Goal: Task Accomplishment & Management: Manage account settings

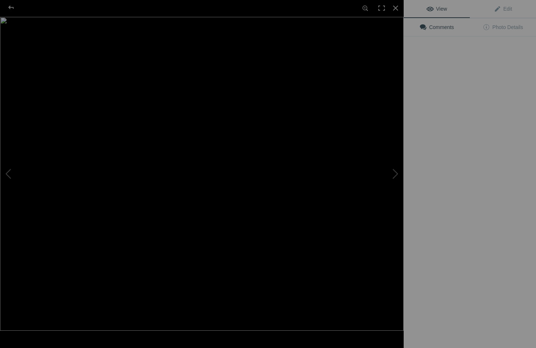
click at [199, 108] on img at bounding box center [201, 174] width 403 height 314
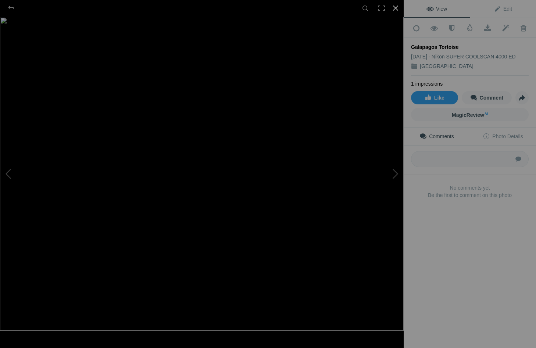
click at [394, 9] on div at bounding box center [395, 8] width 16 height 16
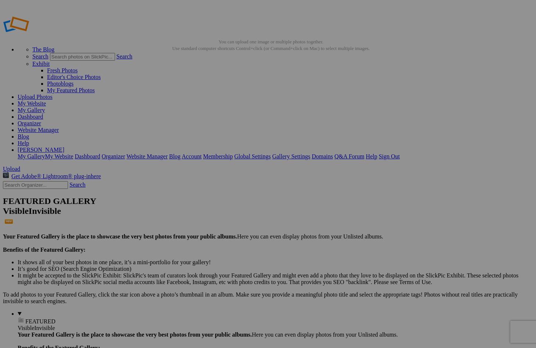
type input "[GEOGRAPHIC_DATA]"
click at [199, 115] on img at bounding box center [204, 109] width 55 height 47
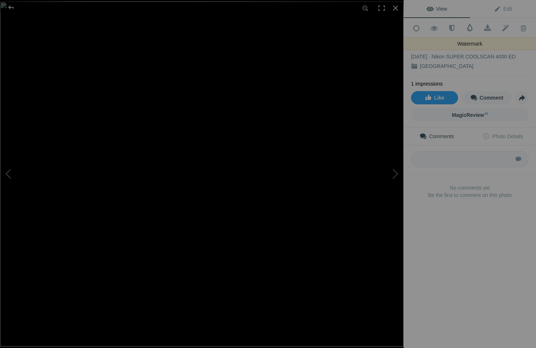
click at [470, 26] on span at bounding box center [469, 27] width 7 height 7
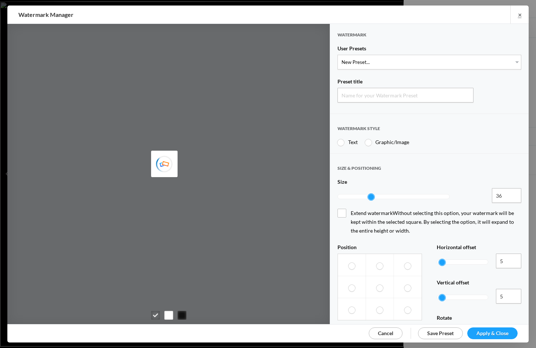
type input "Watermark-8/27/2025"
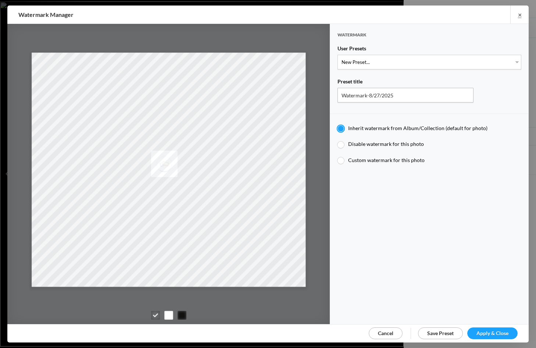
click at [168, 314] on div at bounding box center [168, 315] width 9 height 9
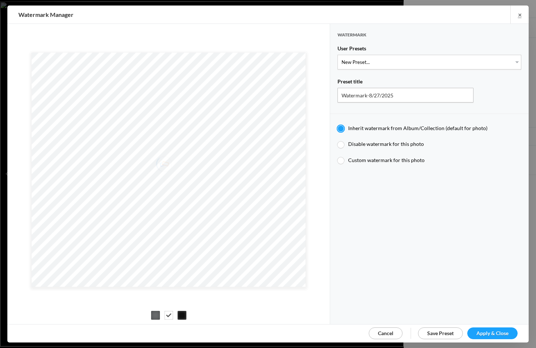
click at [486, 331] on span "Apply & Close" at bounding box center [492, 333] width 32 height 6
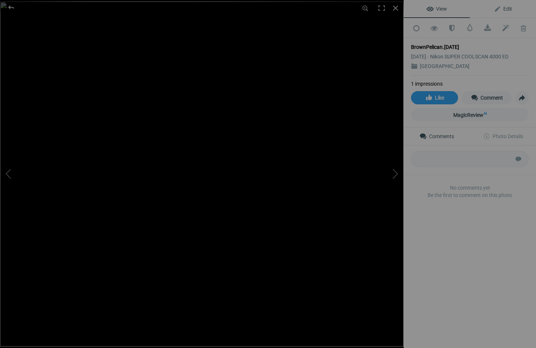
click at [507, 7] on span "Edit" at bounding box center [502, 9] width 18 height 6
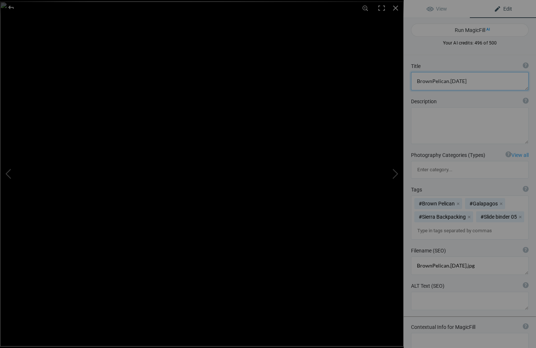
click at [431, 83] on textarea at bounding box center [470, 81] width 118 height 18
click at [466, 81] on textarea at bounding box center [470, 81] width 118 height 18
type textarea "Brown Pelican"
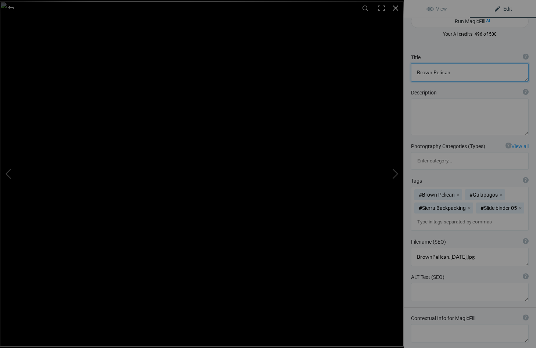
scroll to position [0, 0]
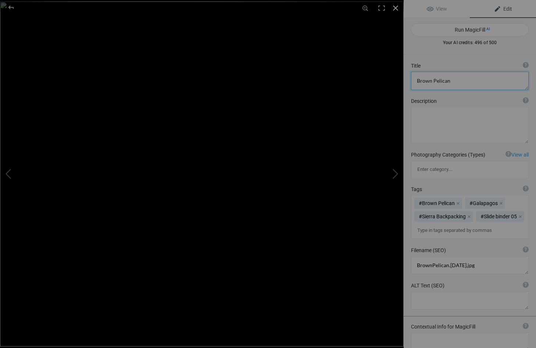
click at [394, 7] on div at bounding box center [395, 8] width 16 height 16
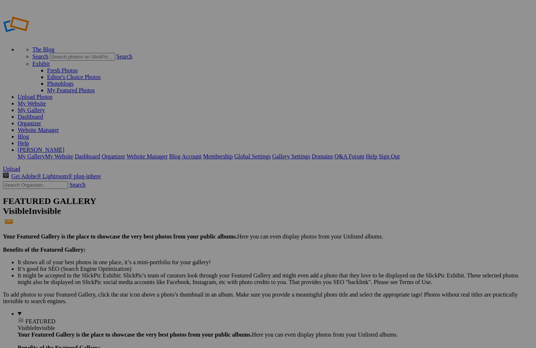
type input "[GEOGRAPHIC_DATA]"
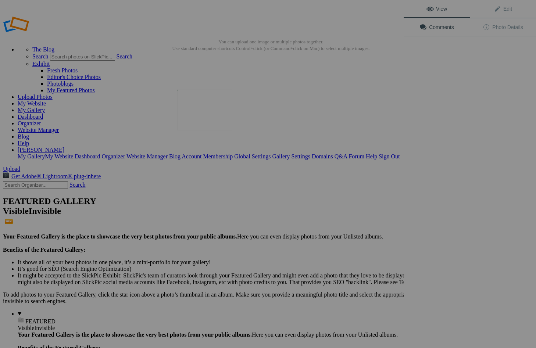
click at [205, 111] on img at bounding box center [204, 110] width 55 height 40
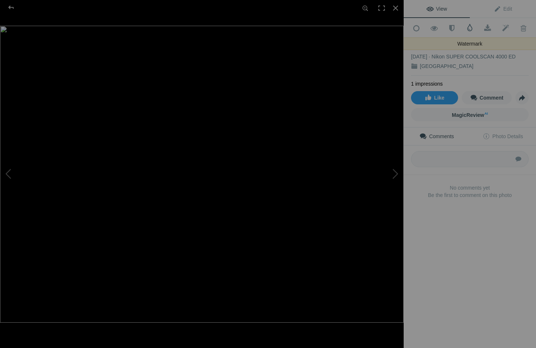
click at [470, 27] on span at bounding box center [469, 27] width 7 height 7
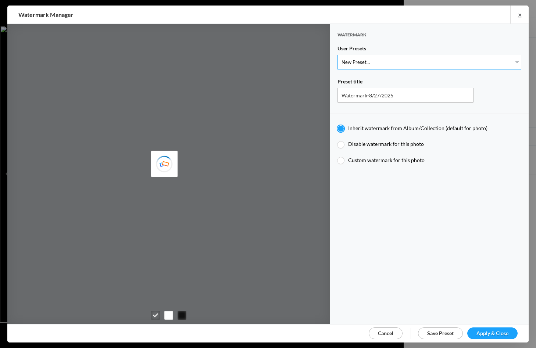
select select "1: Object"
type input "Watermark-7/22/2025"
radio input "false"
radio input "true"
type input "[PERSON_NAME]"
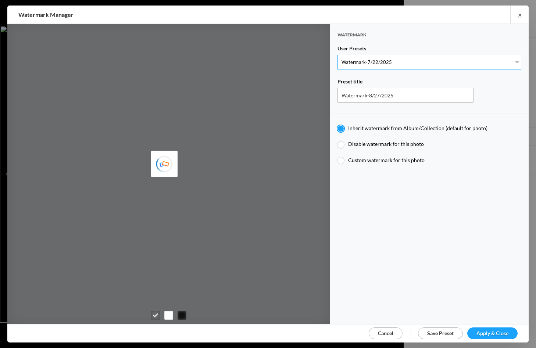
radio input "false"
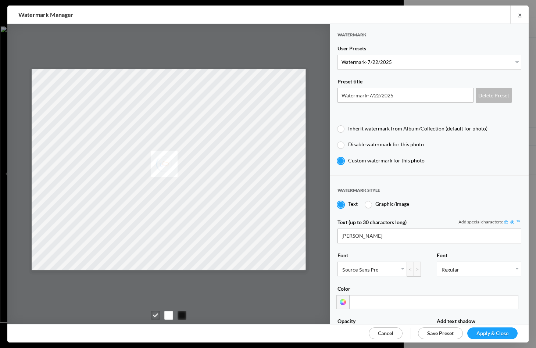
click at [481, 332] on span "Apply & Close" at bounding box center [492, 333] width 32 height 6
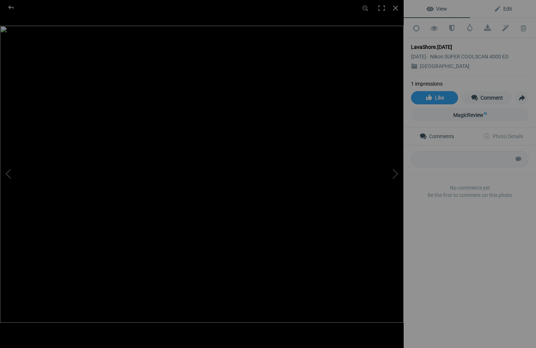
click at [507, 8] on span "Edit" at bounding box center [502, 9] width 18 height 6
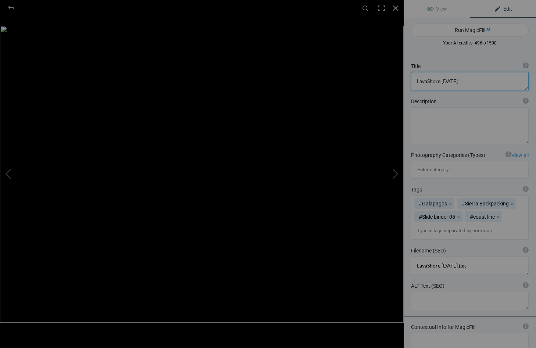
click at [458, 82] on textarea at bounding box center [470, 81] width 118 height 18
click at [427, 82] on textarea at bounding box center [470, 81] width 118 height 18
type textarea "Lava Shoreline"
click at [396, 7] on div at bounding box center [395, 8] width 16 height 16
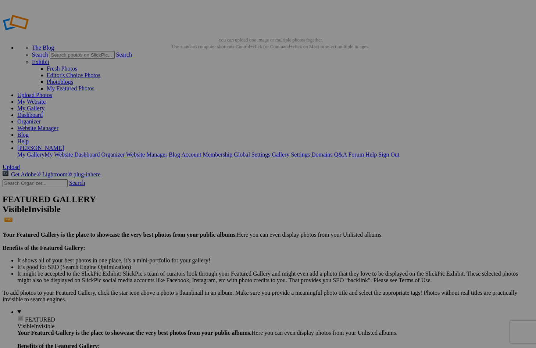
scroll to position [2, 0]
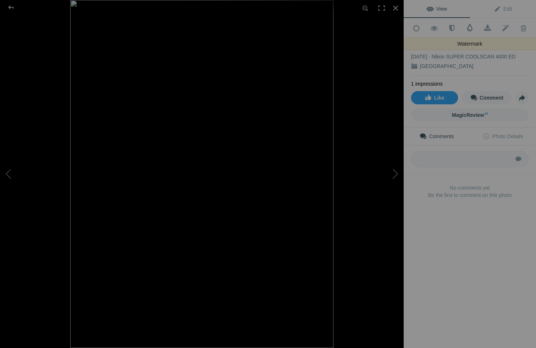
click at [469, 28] on span at bounding box center [469, 27] width 7 height 7
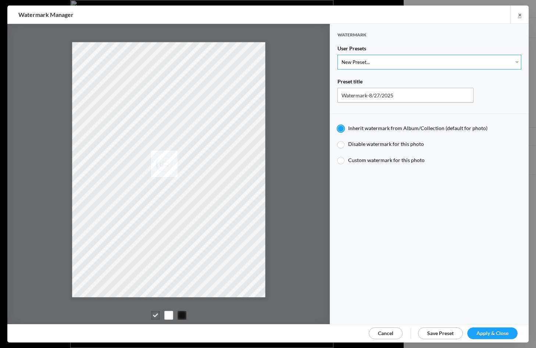
select select "1: Object"
type input "Watermark-7/22/2025"
radio input "false"
radio input "true"
type input "[PERSON_NAME]"
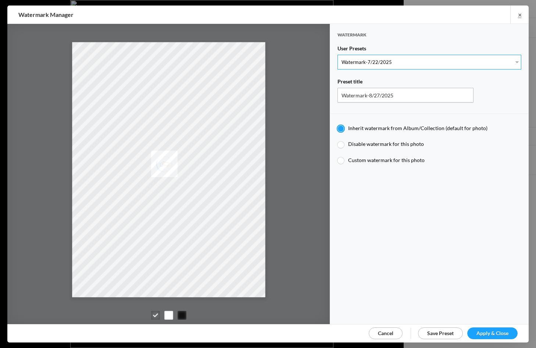
radio input "false"
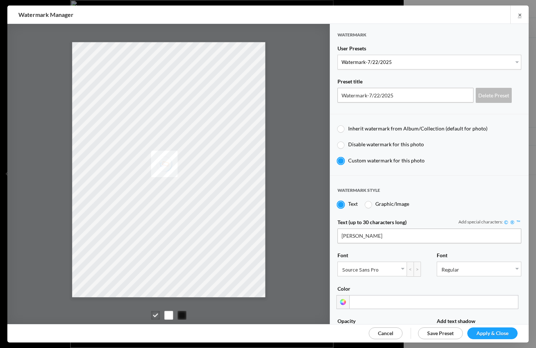
click at [481, 330] on span "Apply & Close" at bounding box center [492, 333] width 32 height 6
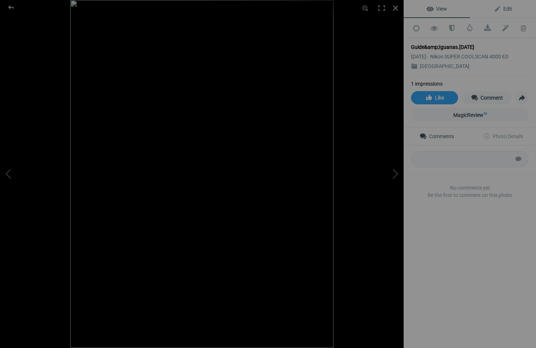
click at [510, 7] on span "Edit" at bounding box center [502, 9] width 18 height 6
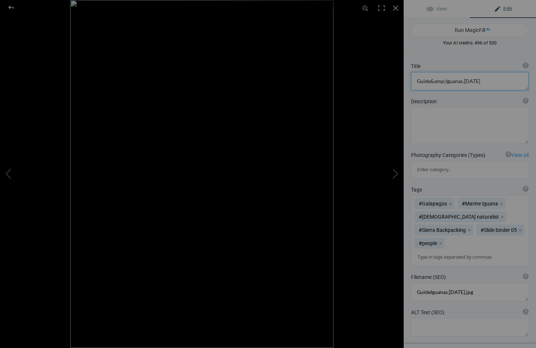
click at [429, 82] on textarea at bounding box center [470, 81] width 118 height 18
click at [468, 82] on textarea at bounding box center [470, 81] width 118 height 18
click at [508, 82] on textarea at bounding box center [470, 81] width 118 height 18
type textarea "Guide discusses Marine Iguanas"
click at [396, 6] on div at bounding box center [395, 8] width 16 height 16
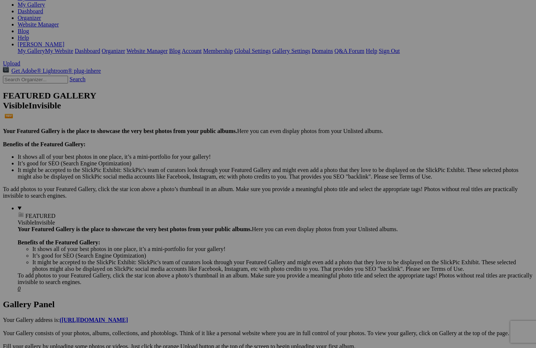
scroll to position [98, 0]
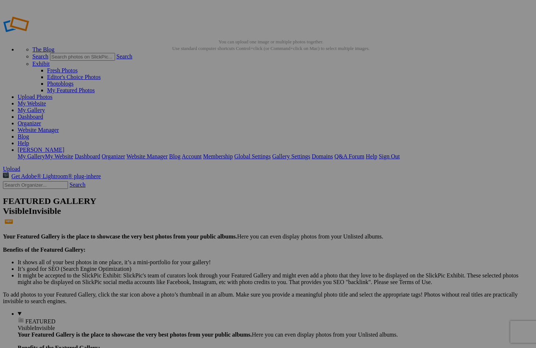
click at [207, 109] on img at bounding box center [204, 109] width 55 height 33
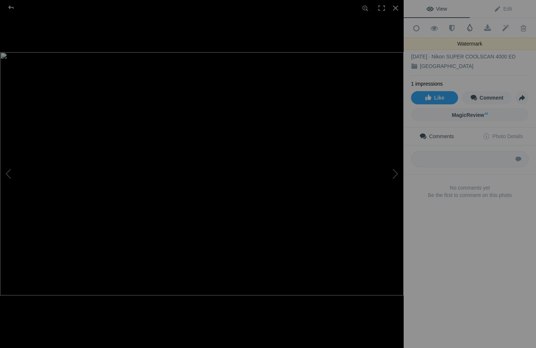
click at [471, 28] on span at bounding box center [469, 27] width 7 height 7
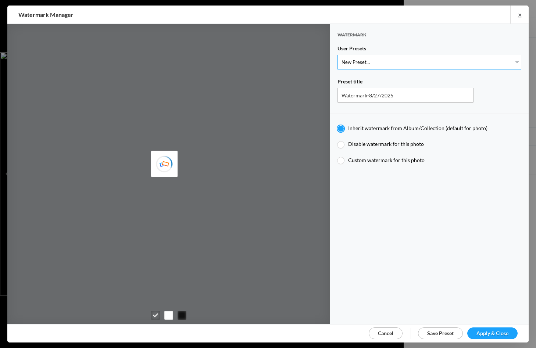
select select "1: Object"
type input "Watermark-7/22/2025"
radio input "false"
radio input "true"
type input "[PERSON_NAME]"
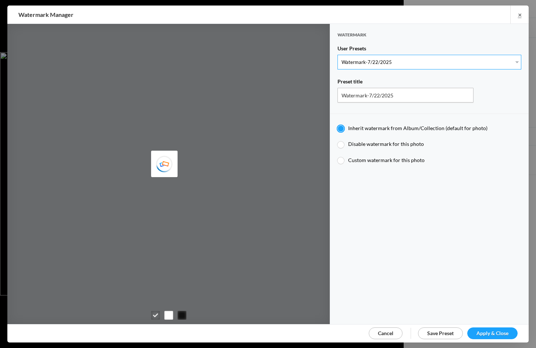
radio input "false"
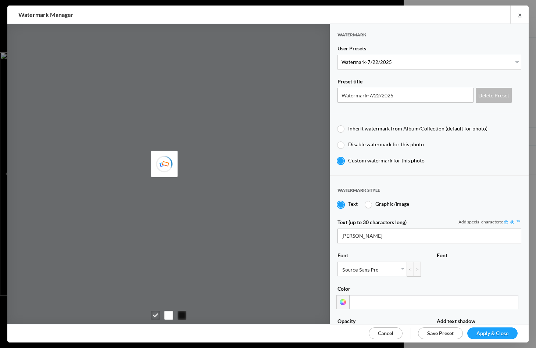
click at [490, 331] on span "Apply & Close" at bounding box center [492, 333] width 32 height 6
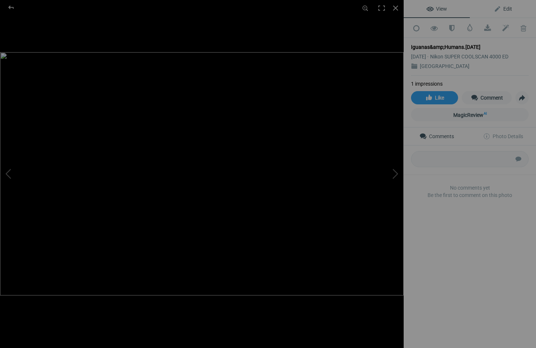
drag, startPoint x: 507, startPoint y: 7, endPoint x: 502, endPoint y: 13, distance: 7.6
click at [507, 7] on span "Edit" at bounding box center [502, 9] width 18 height 6
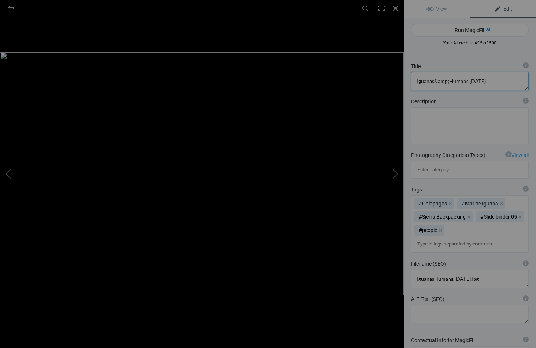
drag, startPoint x: 486, startPoint y: 80, endPoint x: 499, endPoint y: 84, distance: 13.5
click at [486, 81] on textarea at bounding box center [470, 81] width 118 height 18
click at [416, 81] on textarea at bounding box center [470, 81] width 118 height 18
click at [454, 82] on textarea at bounding box center [470, 81] width 118 height 18
type textarea "Marine Iguana and passers-by"
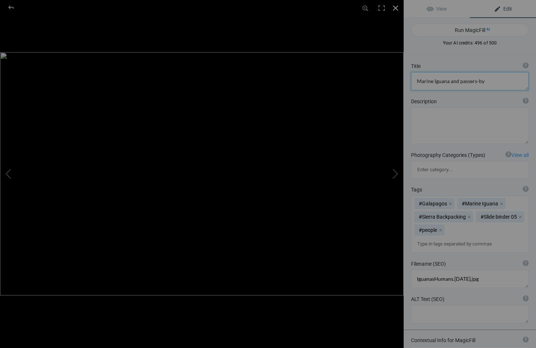
click at [395, 7] on div at bounding box center [395, 8] width 16 height 16
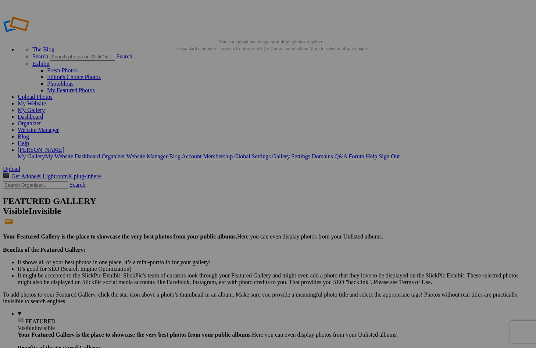
click at [214, 116] on img at bounding box center [204, 109] width 55 height 33
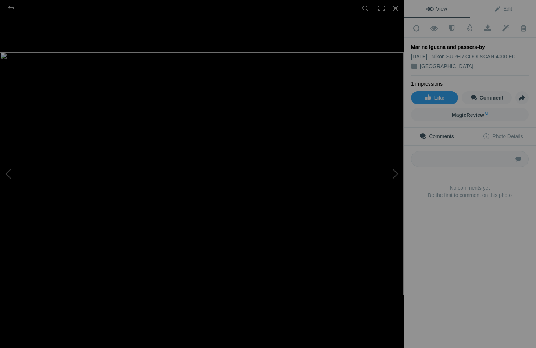
click at [456, 44] on div "Marine Iguana and passers-by" at bounding box center [470, 46] width 118 height 7
click at [394, 6] on div at bounding box center [395, 8] width 16 height 16
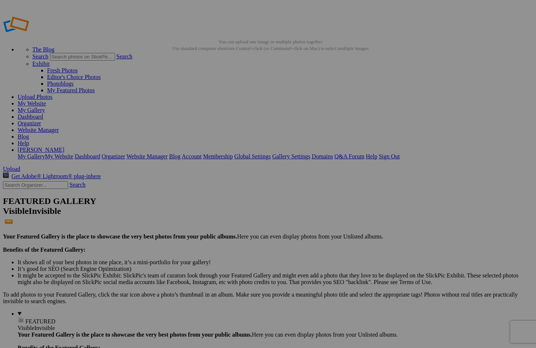
click at [202, 122] on img at bounding box center [204, 110] width 55 height 29
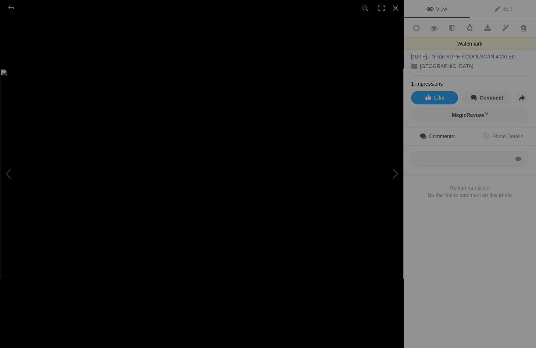
click at [471, 27] on span at bounding box center [469, 27] width 7 height 7
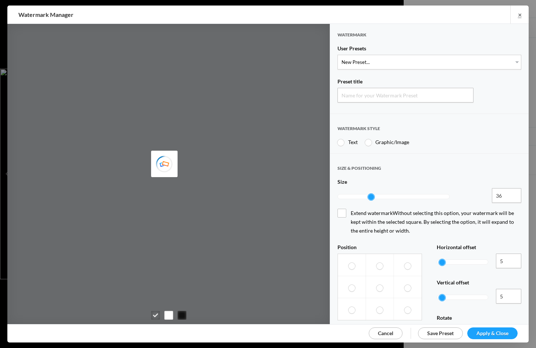
type input "Watermark-8/27/2025"
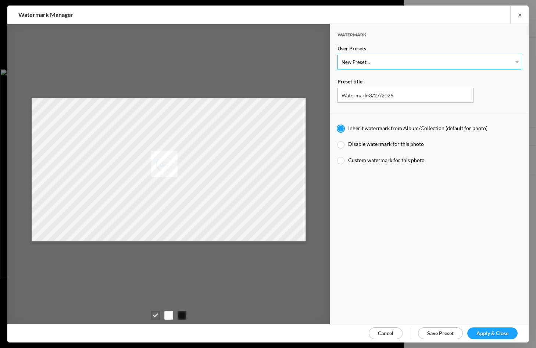
select select "1: Object"
type input "Watermark-7/22/2025"
type input "[PERSON_NAME]"
radio input "false"
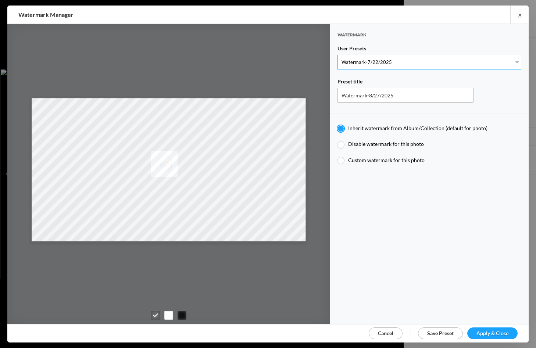
radio input "true"
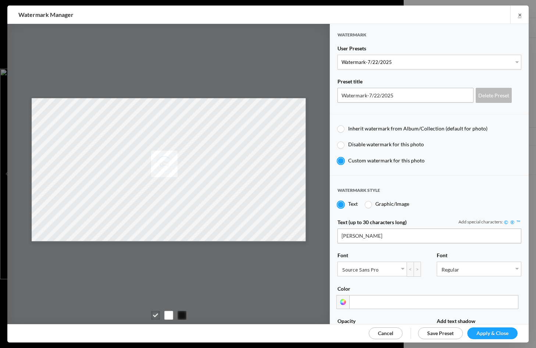
click at [479, 332] on span "Apply & Close" at bounding box center [492, 333] width 32 height 6
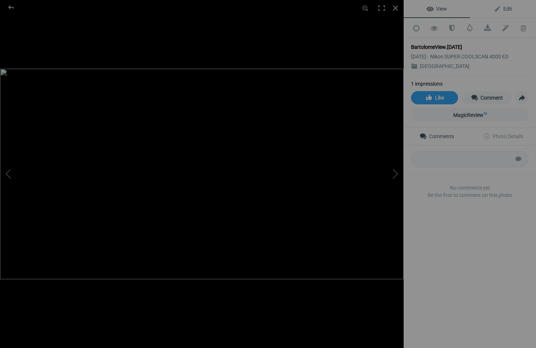
click at [505, 7] on span "Edit" at bounding box center [502, 9] width 18 height 6
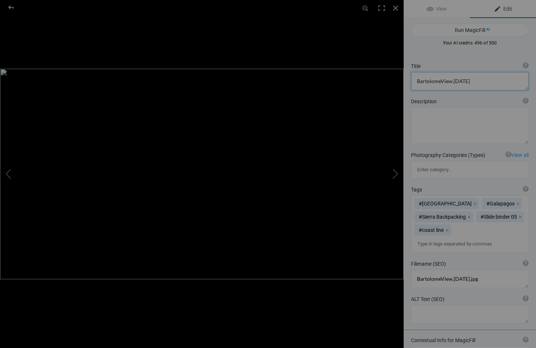
drag, startPoint x: 469, startPoint y: 80, endPoint x: 485, endPoint y: 89, distance: 17.7
click at [469, 82] on textarea at bounding box center [470, 81] width 118 height 18
click at [416, 82] on textarea at bounding box center [470, 81] width 118 height 18
click at [489, 83] on textarea at bounding box center [470, 81] width 118 height 18
type textarea "View from the top of [GEOGRAPHIC_DATA]"
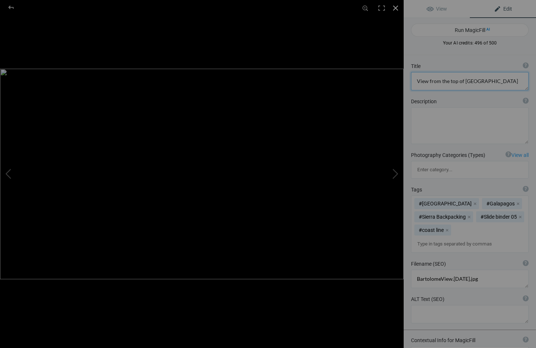
click at [394, 6] on div at bounding box center [395, 8] width 16 height 16
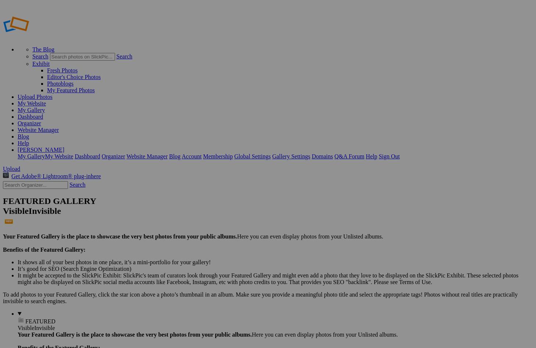
type input "[GEOGRAPHIC_DATA]"
click at [0, 0] on img at bounding box center [0, 0] width 0 height 0
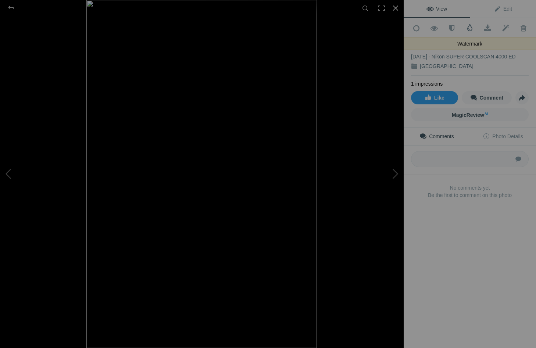
click at [470, 26] on span at bounding box center [469, 27] width 7 height 7
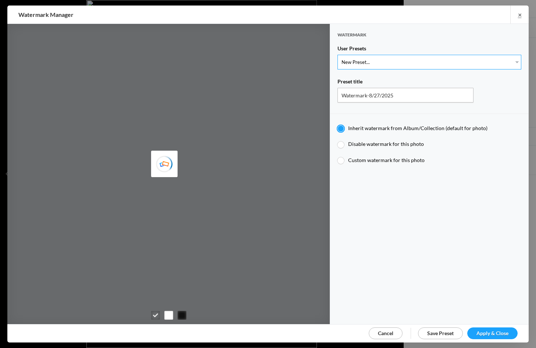
select select "1: Object"
type input "Watermark-7/22/2025"
radio input "false"
radio input "true"
type input "Jim Liskovec"
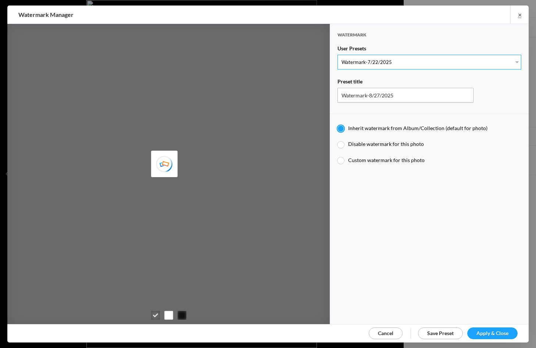
radio input "false"
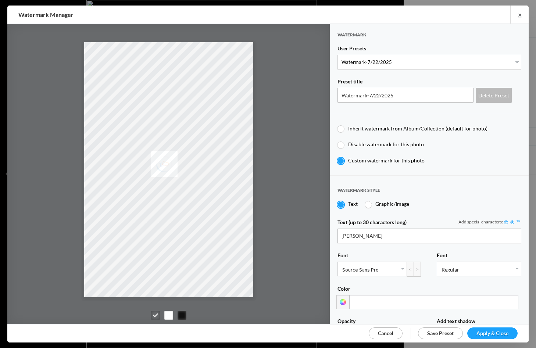
click at [492, 331] on span "Apply & Close" at bounding box center [492, 333] width 32 height 6
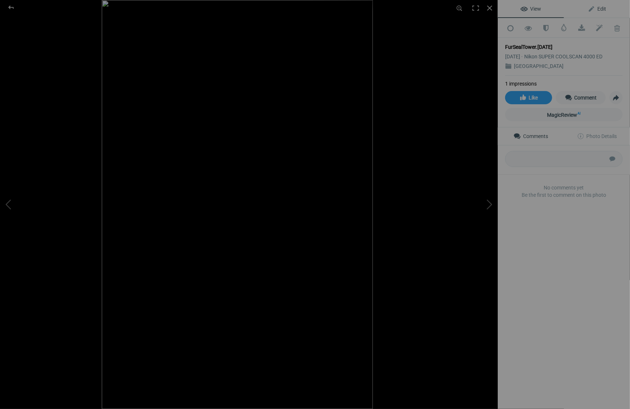
click at [535, 7] on span "Edit" at bounding box center [597, 9] width 18 height 6
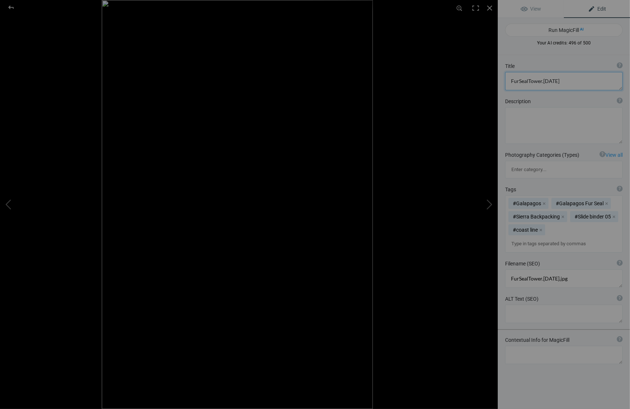
click at [535, 80] on textarea at bounding box center [564, 81] width 118 height 18
drag, startPoint x: 518, startPoint y: 80, endPoint x: 528, endPoint y: 83, distance: 10.3
click at [518, 80] on textarea at bounding box center [564, 81] width 118 height 18
drag, startPoint x: 529, startPoint y: 80, endPoint x: 538, endPoint y: 83, distance: 9.1
click at [531, 80] on textarea at bounding box center [564, 81] width 118 height 18
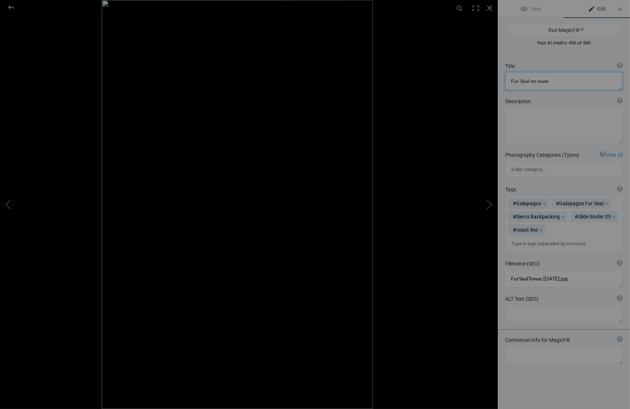
drag, startPoint x: 553, startPoint y: 82, endPoint x: 557, endPoint y: 83, distance: 4.8
click at [535, 82] on textarea at bounding box center [564, 81] width 118 height 18
drag, startPoint x: 557, startPoint y: 85, endPoint x: 537, endPoint y: 82, distance: 20.3
click at [535, 82] on textarea at bounding box center [564, 81] width 118 height 18
click at [535, 80] on textarea at bounding box center [564, 81] width 118 height 18
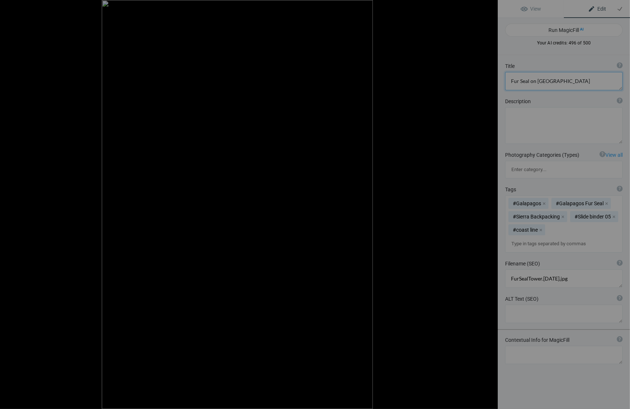
type textarea "Fur Seal on [GEOGRAPHIC_DATA]"
click at [488, 6] on div at bounding box center [490, 8] width 16 height 16
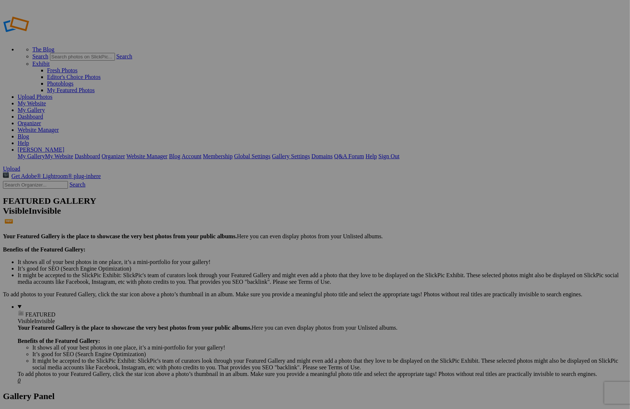
type input "[GEOGRAPHIC_DATA]"
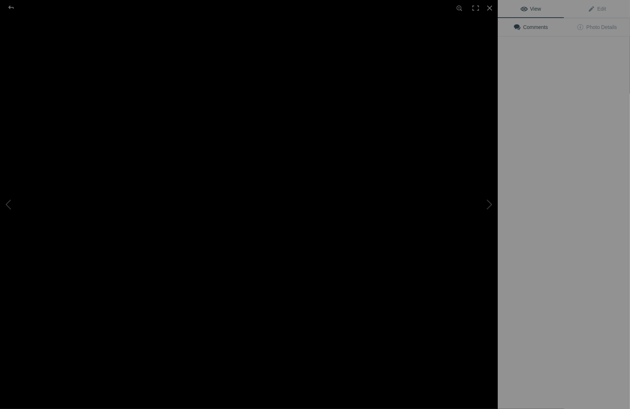
click at [202, 121] on img at bounding box center [249, 204] width 498 height 343
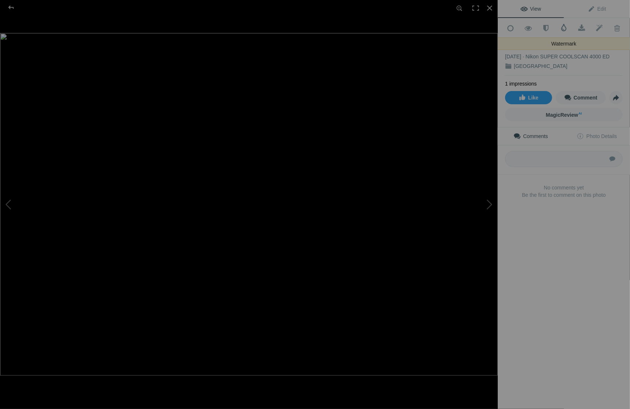
click at [564, 27] on span at bounding box center [563, 27] width 7 height 7
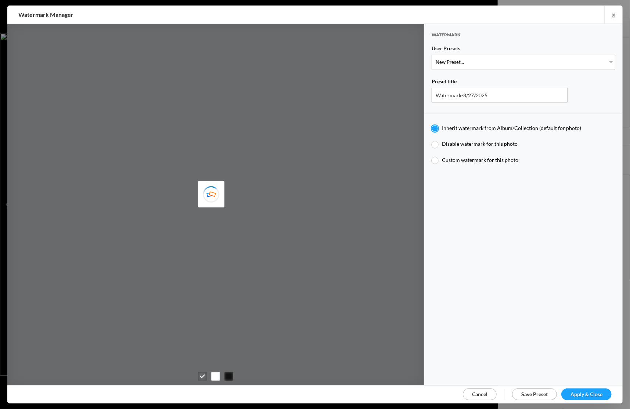
click at [581, 392] on span "Apply & Close" at bounding box center [587, 394] width 32 height 6
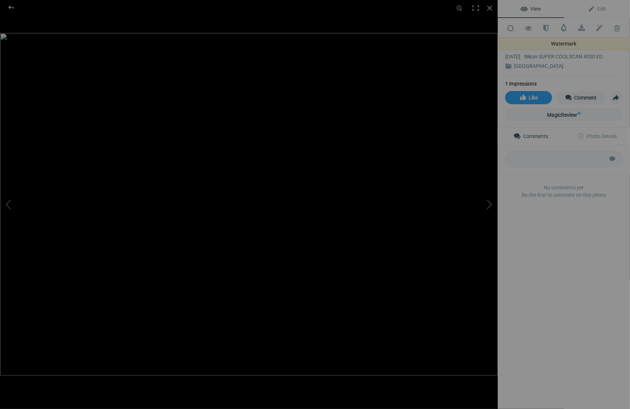
click at [564, 26] on span at bounding box center [563, 27] width 7 height 7
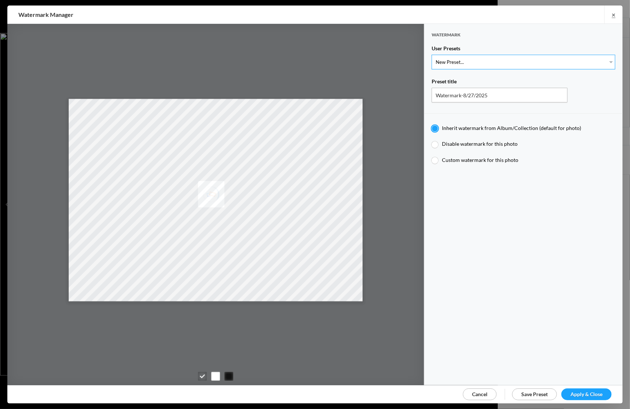
select select "1: Object"
type input "Watermark-7/22/2025"
radio input "false"
radio input "true"
type input "[PERSON_NAME]"
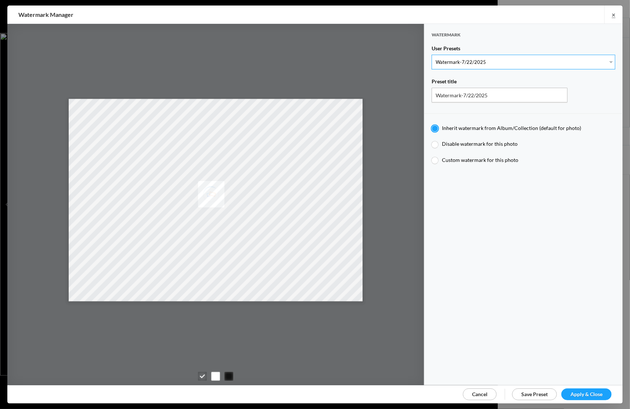
radio input "false"
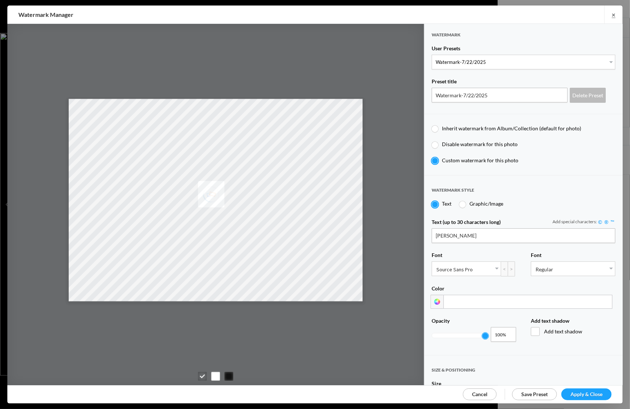
click at [584, 391] on span "Apply & Close" at bounding box center [587, 394] width 32 height 6
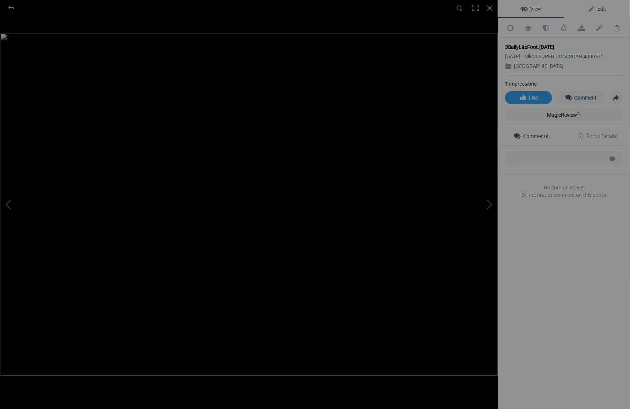
click at [602, 6] on span "Edit" at bounding box center [597, 9] width 18 height 6
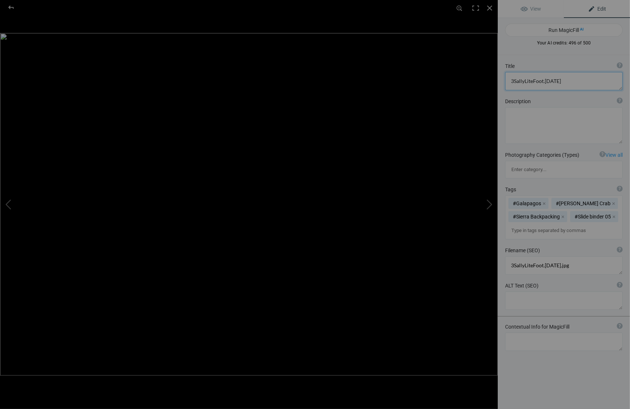
drag, startPoint x: 560, startPoint y: 80, endPoint x: 582, endPoint y: 82, distance: 21.4
click at [561, 80] on textarea at bounding box center [564, 81] width 118 height 18
click at [513, 80] on textarea at bounding box center [564, 81] width 118 height 18
click at [521, 80] on textarea at bounding box center [564, 81] width 118 height 18
click at [533, 80] on textarea at bounding box center [564, 81] width 118 height 18
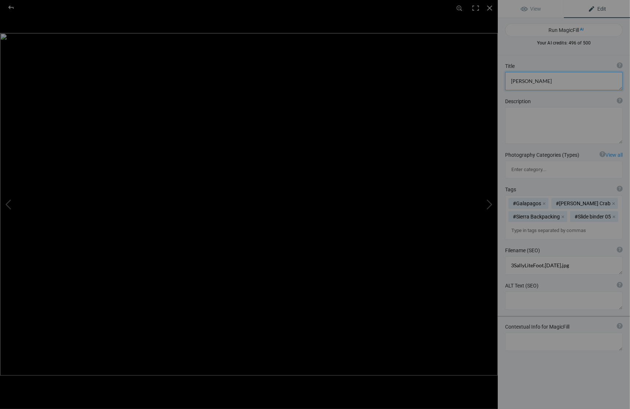
click at [545, 82] on textarea at bounding box center [564, 81] width 118 height 18
type textarea "Sally Litefoot Crabs"
click at [489, 8] on div at bounding box center [490, 8] width 16 height 16
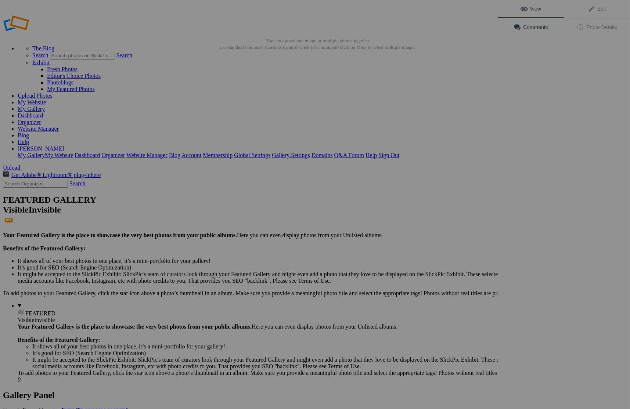
click at [206, 111] on img at bounding box center [204, 109] width 55 height 36
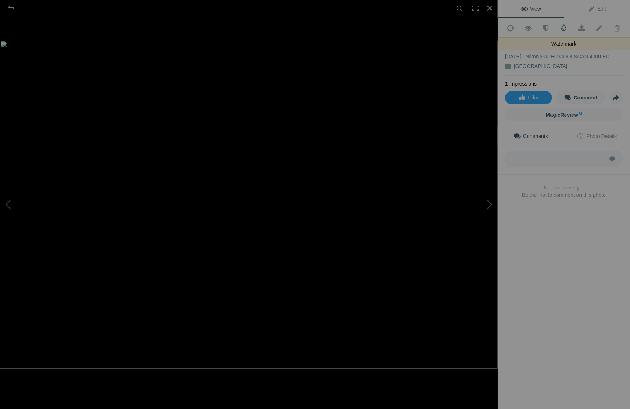
click at [562, 27] on span at bounding box center [563, 27] width 7 height 7
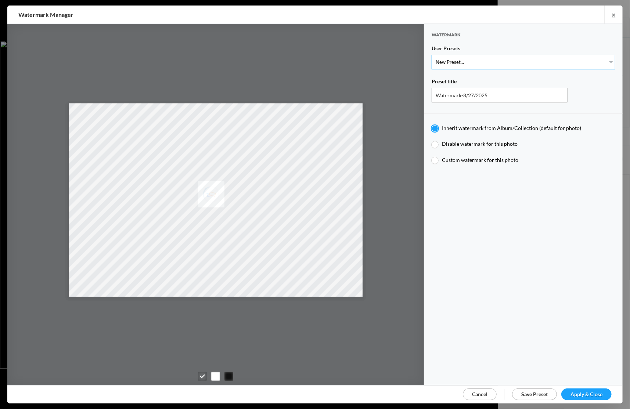
select select "1: Object"
type input "Watermark-7/22/2025"
radio input "false"
radio input "true"
type input "[PERSON_NAME]"
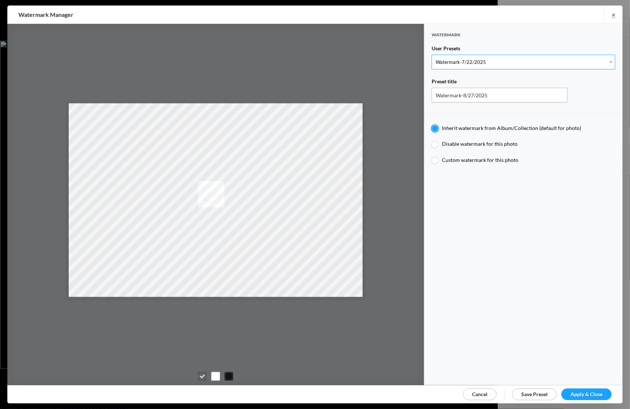
radio input "false"
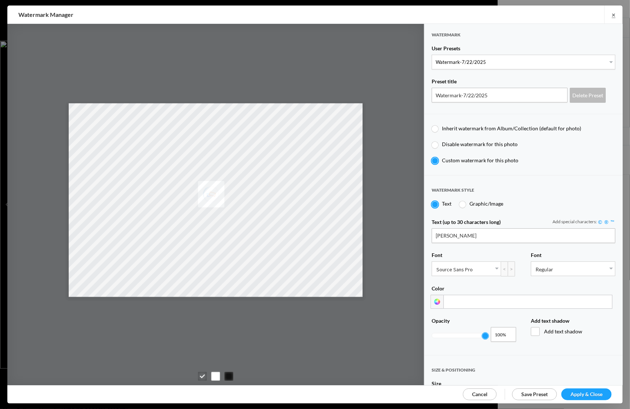
click at [581, 393] on span "Apply & Close" at bounding box center [587, 394] width 32 height 6
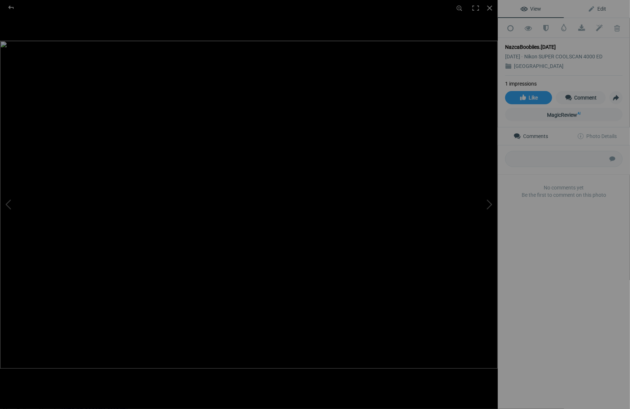
click at [603, 8] on span "Edit" at bounding box center [597, 9] width 18 height 6
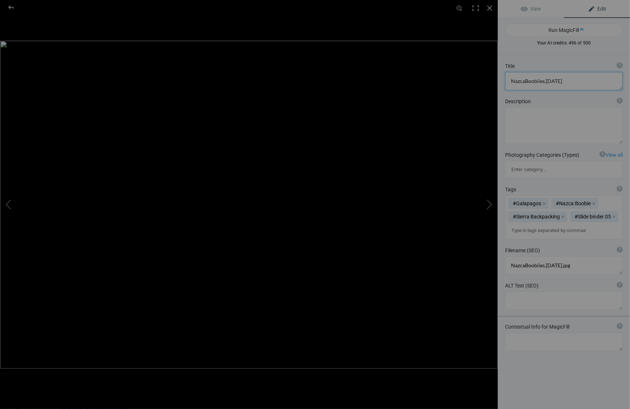
click at [564, 83] on textarea at bounding box center [564, 81] width 118 height 18
click at [525, 82] on textarea at bounding box center [564, 81] width 118 height 18
type textarea "Nazca Boobiies"
click at [490, 7] on div at bounding box center [490, 8] width 16 height 16
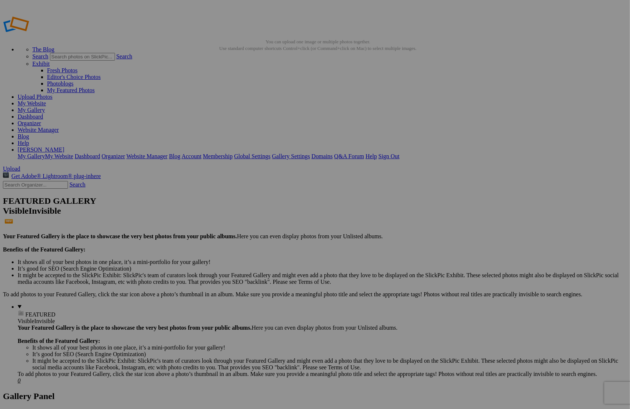
scroll to position [1, 0]
click at [204, 114] on img at bounding box center [204, 110] width 55 height 33
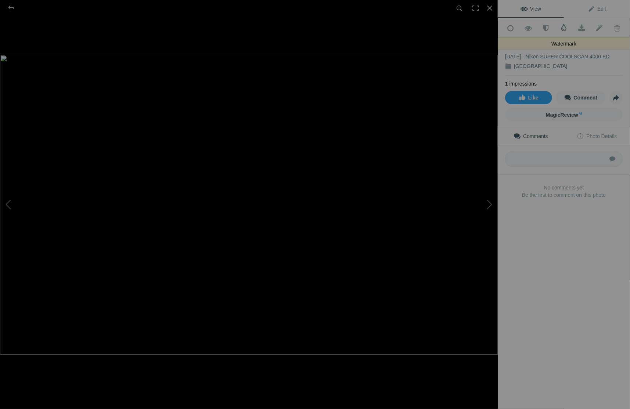
click at [564, 28] on span at bounding box center [563, 27] width 7 height 7
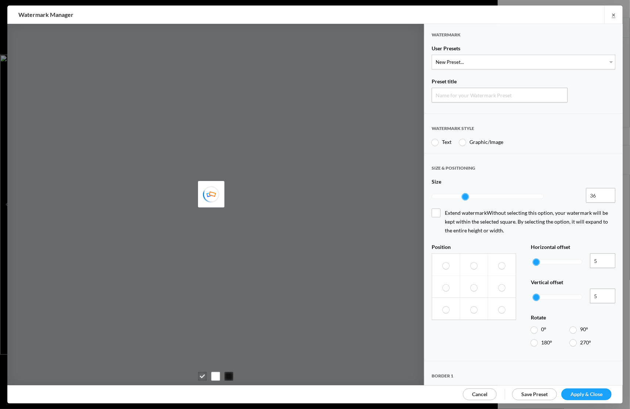
type input "Watermark-8/27/2025"
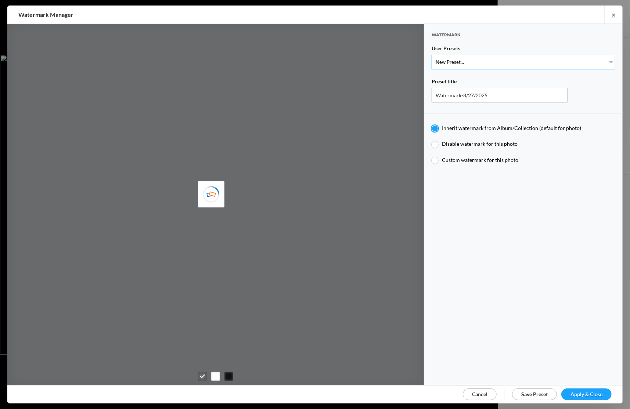
select select "1: Object"
type input "Watermark-7/22/2025"
type input "Jim Liskovec"
radio input "false"
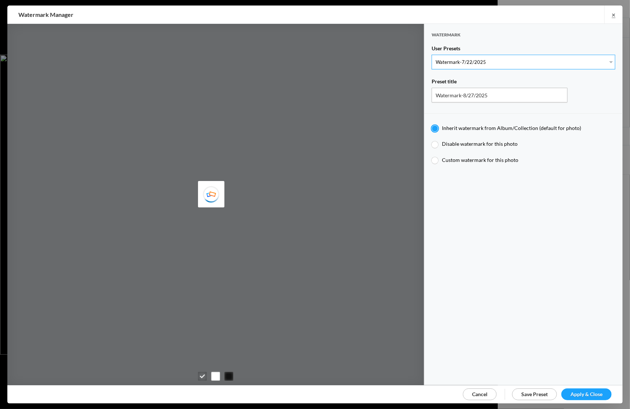
radio input "true"
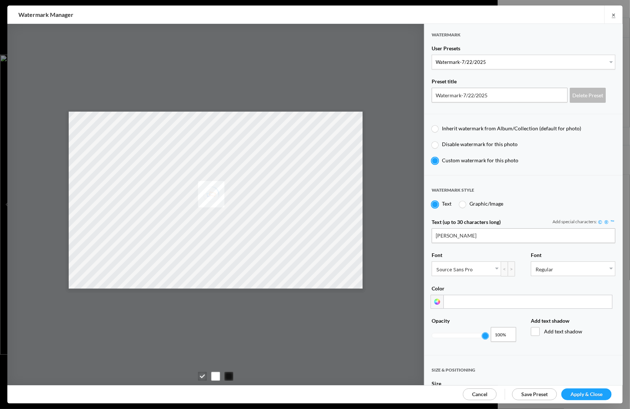
click at [592, 393] on span "Apply & Close" at bounding box center [587, 394] width 32 height 6
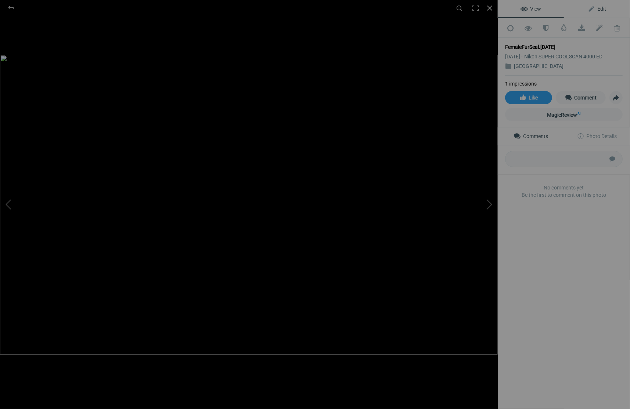
click at [601, 8] on span "Edit" at bounding box center [597, 9] width 18 height 6
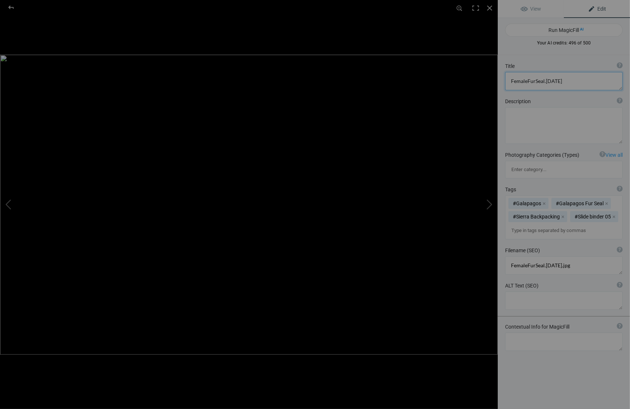
click at [569, 82] on textarea at bounding box center [564, 81] width 118 height 18
drag, startPoint x: 528, startPoint y: 80, endPoint x: 549, endPoint y: 84, distance: 21.6
click at [528, 80] on textarea at bounding box center [564, 81] width 118 height 18
click at [536, 80] on textarea at bounding box center [564, 81] width 118 height 18
type textarea "[DEMOGRAPHIC_DATA] Fur Seal"
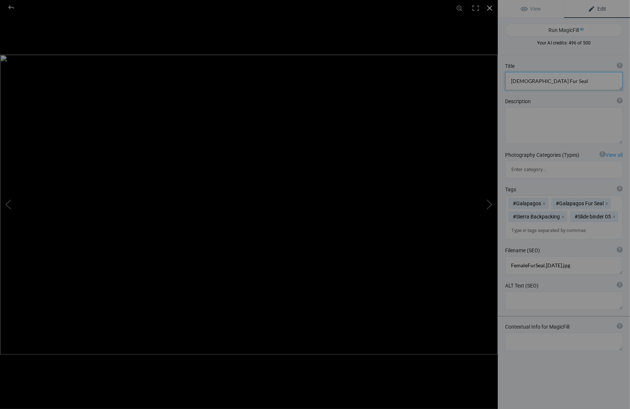
click at [490, 6] on div at bounding box center [490, 8] width 16 height 16
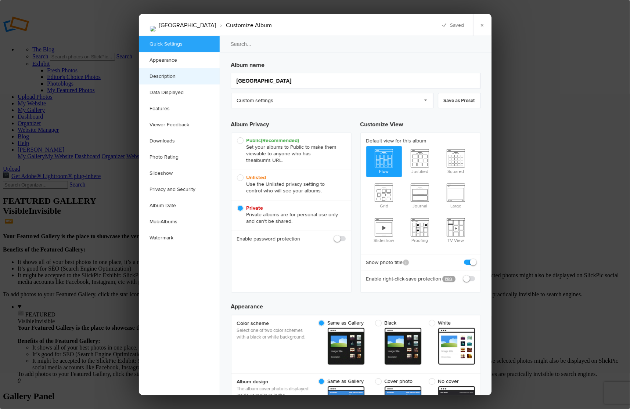
click at [163, 76] on link "Description" at bounding box center [179, 76] width 81 height 16
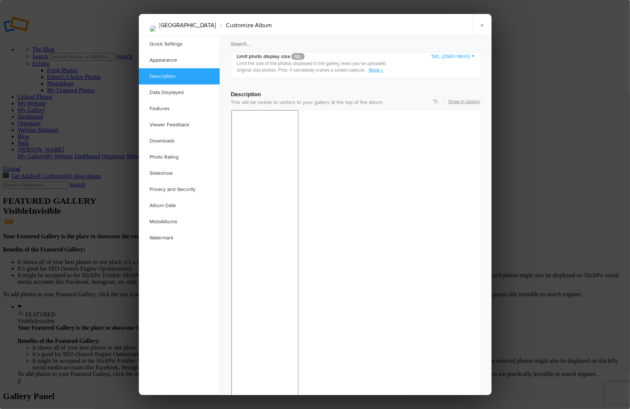
scroll to position [554, 0]
drag, startPoint x: 333, startPoint y: 466, endPoint x: 341, endPoint y: 467, distance: 8.2
drag, startPoint x: 438, startPoint y: 465, endPoint x: 445, endPoint y: 466, distance: 7.1
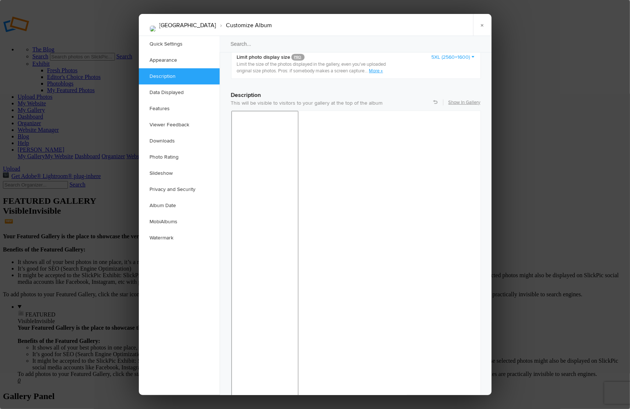
drag, startPoint x: 399, startPoint y: 464, endPoint x: 416, endPoint y: 464, distance: 16.5
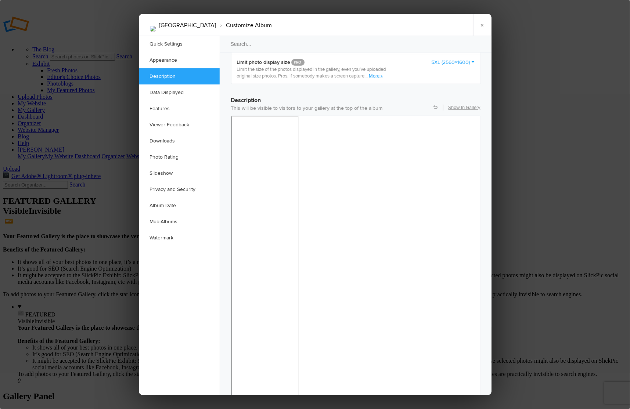
scroll to position [546, 0]
drag, startPoint x: 242, startPoint y: 470, endPoint x: 371, endPoint y: 497, distance: 132.4
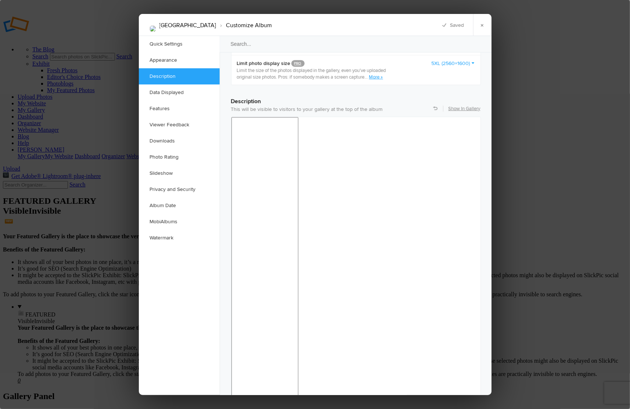
click at [483, 22] on link "×" at bounding box center [482, 25] width 18 height 22
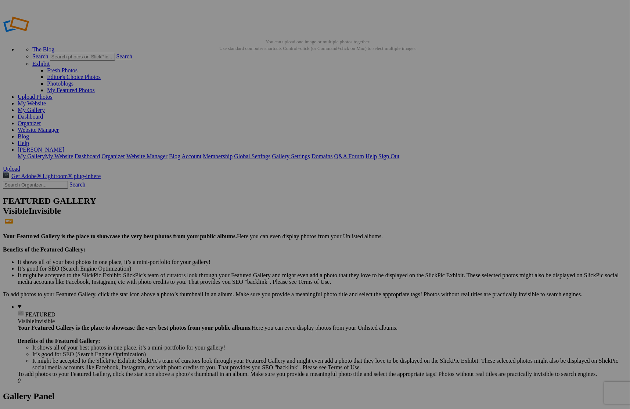
click at [45, 107] on link "My Gallery" at bounding box center [31, 110] width 27 height 6
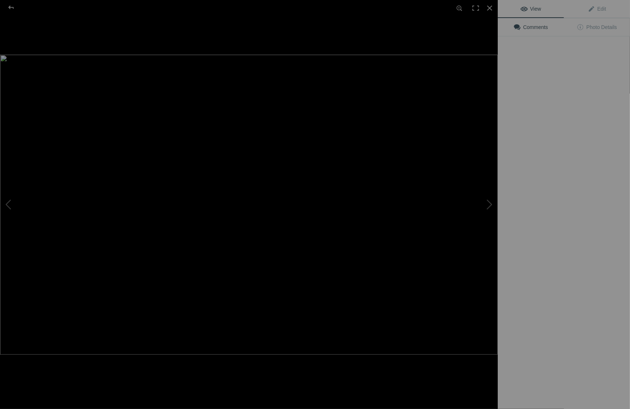
click at [209, 114] on img at bounding box center [249, 205] width 498 height 300
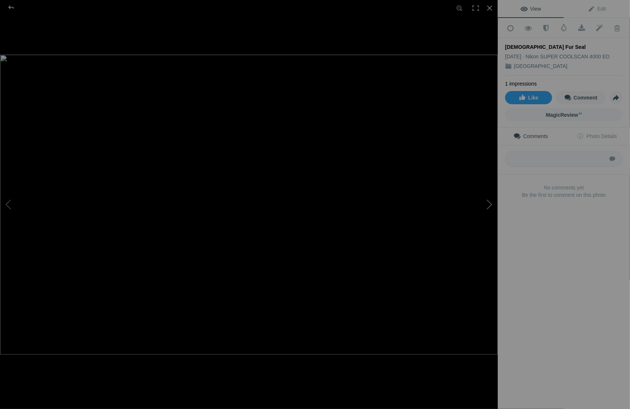
click at [489, 204] on button at bounding box center [470, 204] width 55 height 147
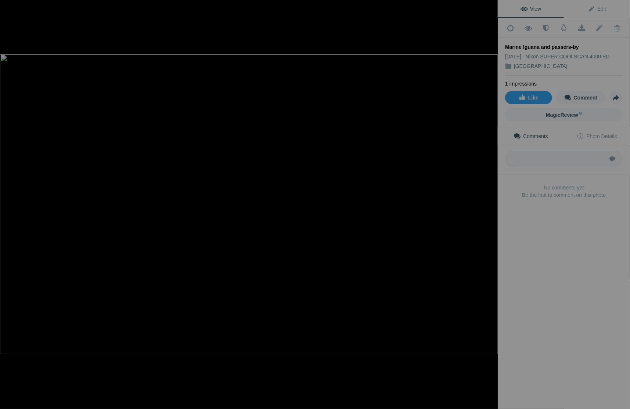
click at [489, 204] on button at bounding box center [470, 204] width 55 height 147
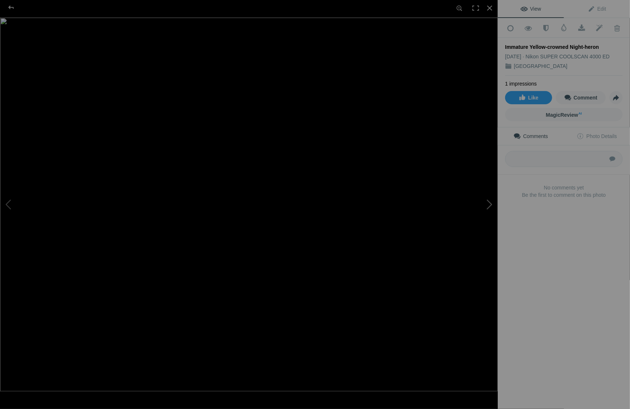
click at [491, 204] on button at bounding box center [470, 204] width 55 height 147
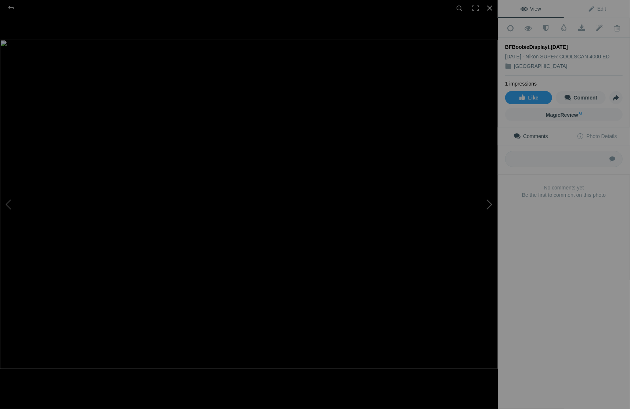
click at [491, 204] on button at bounding box center [470, 204] width 55 height 147
click at [490, 204] on button at bounding box center [470, 204] width 55 height 147
click at [576, 43] on div "FlightlessCormorant.8.25.25" at bounding box center [564, 46] width 118 height 7
click at [573, 44] on div "FlightlessCormorant.8.25.25" at bounding box center [564, 46] width 118 height 7
click at [603, 8] on span "Edit" at bounding box center [597, 9] width 18 height 6
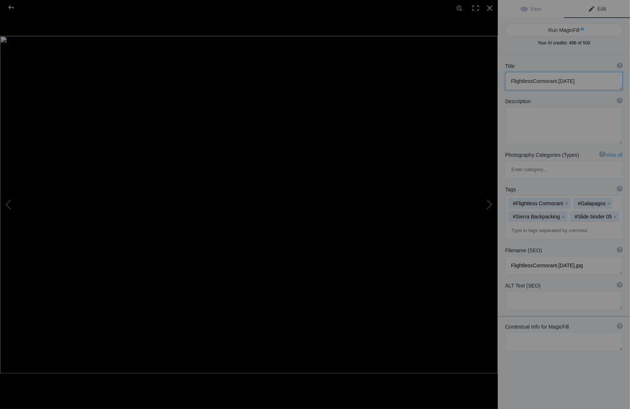
click at [577, 80] on textarea at bounding box center [564, 81] width 118 height 18
click at [533, 82] on textarea at bounding box center [564, 81] width 118 height 18
click at [490, 201] on button at bounding box center [470, 204] width 55 height 147
type textarea "Zodiak and National Geographic/Lindblad Polaris"
type textarea "ZodiakPolaris.8.25.25.jpg"
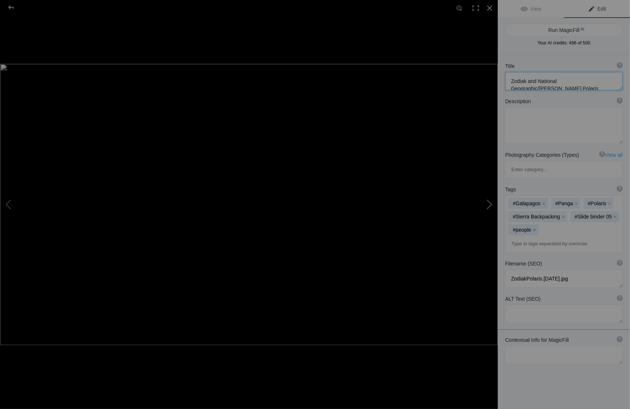
click at [490, 201] on button at bounding box center [470, 204] width 55 height 147
type textarea "Nesting Waved Albatross as Blue-footed Boobie looks on"
type textarea "WavedAlbatross.8.25.25.jpg"
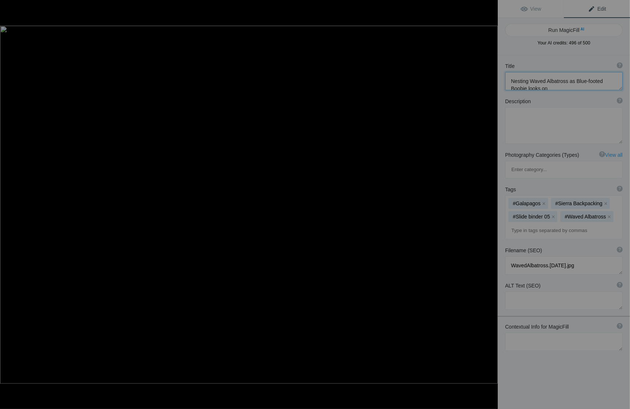
click at [490, 201] on button at bounding box center [470, 204] width 55 height 147
type textarea "Swallow-tailed Gull"
click at [490, 201] on button at bounding box center [470, 204] width 55 height 147
type textarea "Swallow-tailedGull.8.25.25.jpg"
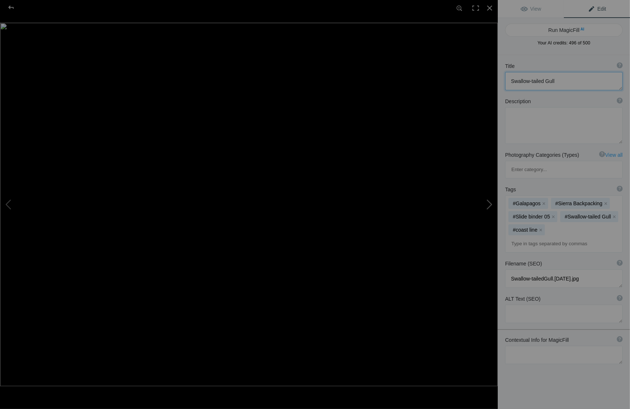
click at [490, 201] on button at bounding box center [470, 204] width 55 height 147
type textarea "Bottle-nosed Dolphin"
type textarea "Bottle-nosedDolphin.8.25.25.jpg"
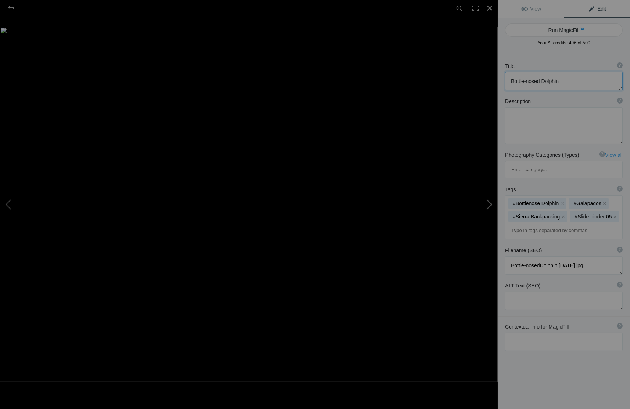
click at [490, 201] on button at bounding box center [470, 204] width 55 height 147
type textarea "Male Great Frigatebird"
type textarea "GreatFrigatebird.8.24.25.jpg"
click at [490, 201] on button at bounding box center [470, 204] width 55 height 147
type textarea "Female Fur Seal"
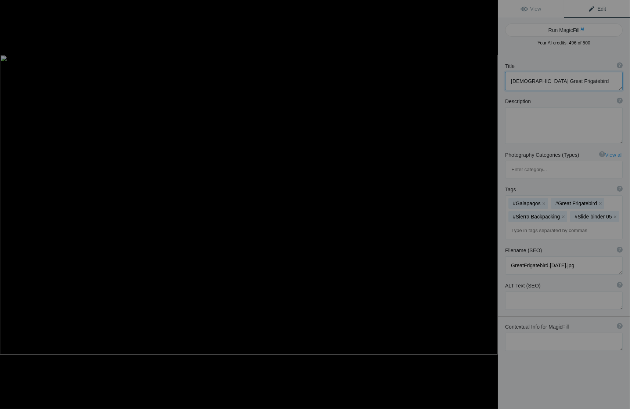
type textarea "FemaleFurSeal.8.27.25.jpg"
click at [490, 201] on button at bounding box center [470, 204] width 55 height 147
type textarea "Nazca Boobiies"
type textarea "NazcaBoobiies.8.27.25.jpg"
click at [490, 201] on button at bounding box center [470, 204] width 55 height 147
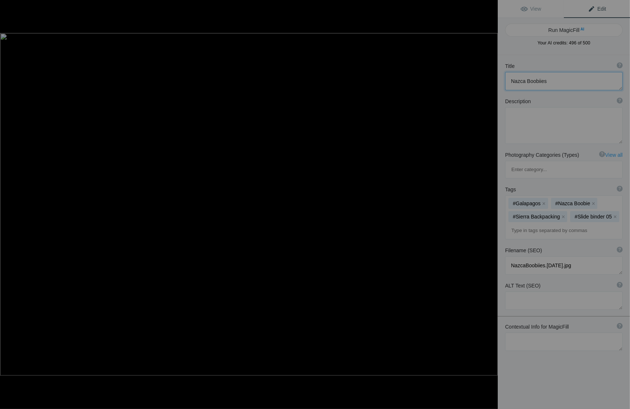
type textarea "Sally Litefoot Crabs"
type textarea "3SallyLiteFoot.8.27.25.jpg"
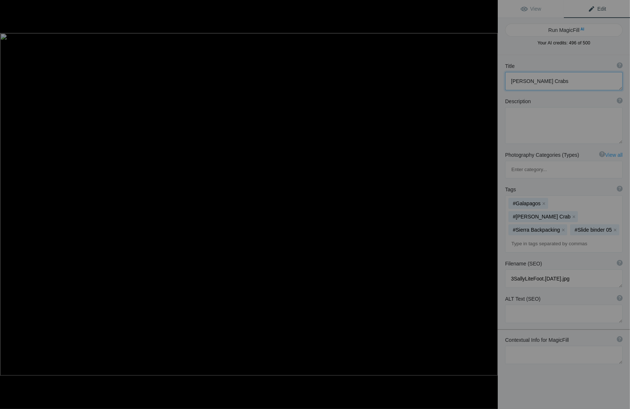
click at [490, 201] on button at bounding box center [470, 204] width 55 height 147
type textarea "Fur Seal on Tower Island"
type textarea "FurSealTower.8.27.25.jpg"
click at [490, 201] on button at bounding box center [470, 204] width 55 height 147
type textarea "View from the top of Bartolome Island"
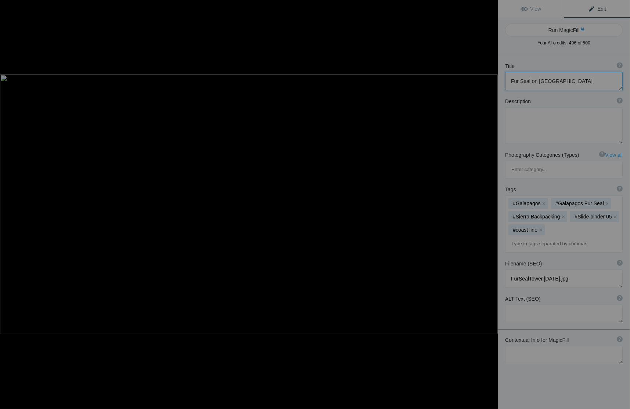
type textarea "BartolomeView.8.27.25.jpg"
click at [490, 201] on button at bounding box center [470, 204] width 55 height 147
type textarea "Marine Iguana and passers-by"
type textarea "IguanasHumans.8.27.25.jpg"
click at [490, 201] on button at bounding box center [470, 204] width 55 height 147
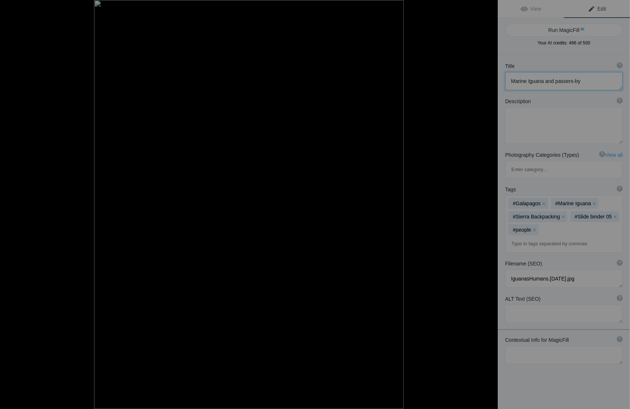
type textarea "Guide discusses Marine Iguanas"
type textarea "GuideIguanas.8.27.25.jpg"
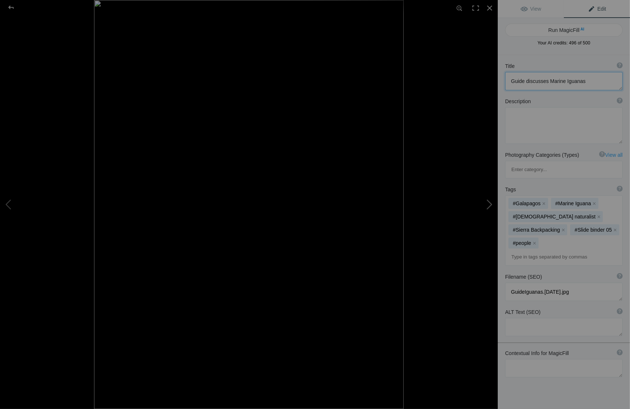
click at [490, 201] on button at bounding box center [470, 204] width 55 height 147
type textarea "Zodiak&amp;Mangroves.8.27.25"
type textarea "ZodiakMangroves.8.27.25.jpg"
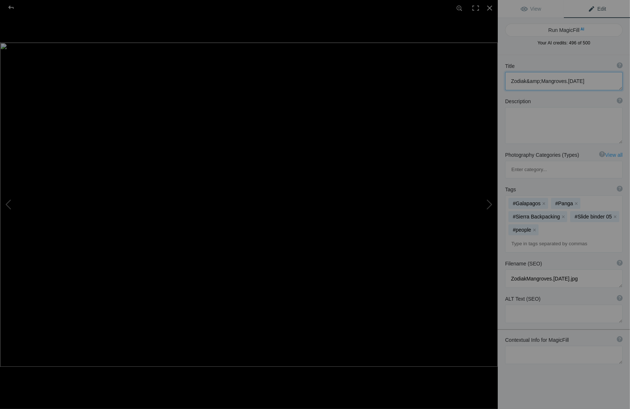
click at [585, 80] on textarea at bounding box center [564, 81] width 118 height 18
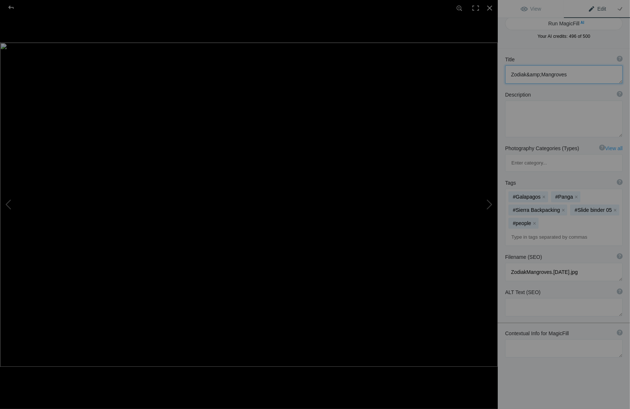
scroll to position [8, 0]
click at [542, 73] on textarea at bounding box center [564, 73] width 118 height 18
click at [490, 204] on button at bounding box center [470, 204] width 55 height 147
type textarea "Lava Shoreline"
type textarea "LavaShore.8.27.25.jpg"
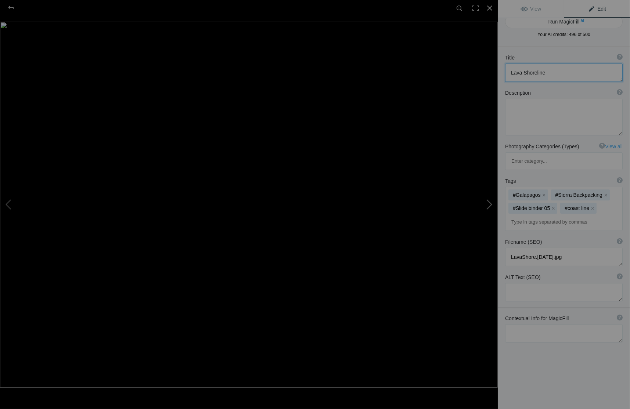
click at [490, 204] on button at bounding box center [470, 204] width 55 height 147
type textarea "Brown Pelican"
type textarea "BrownPelican.8.27.25.jpg"
click at [490, 204] on button at bounding box center [470, 204] width 55 height 147
type textarea "Immature Yellow-crowned Night-heron"
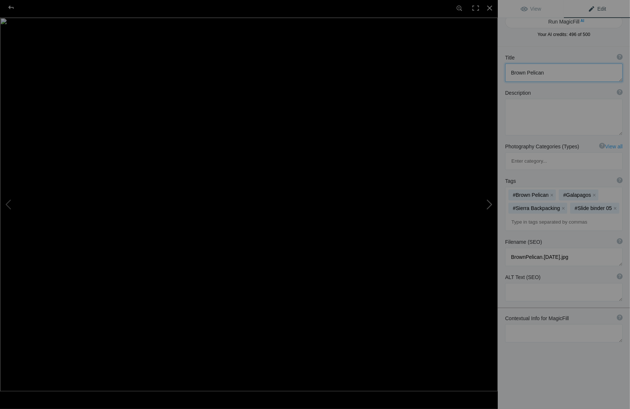
type textarea "ImmYellowCrNightHeron.8.27.25.jpg"
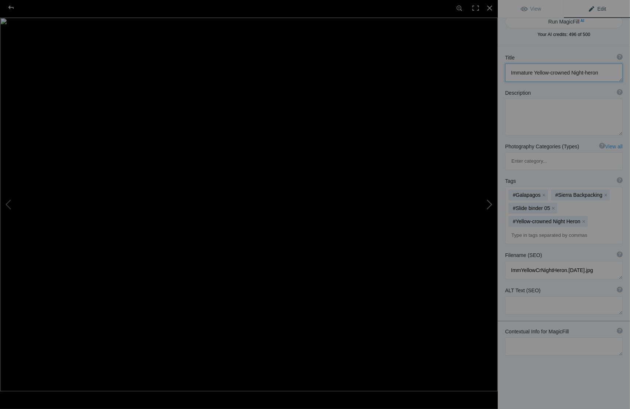
click at [490, 204] on button at bounding box center [470, 204] width 55 height 147
type textarea "Galapagos Tortoise"
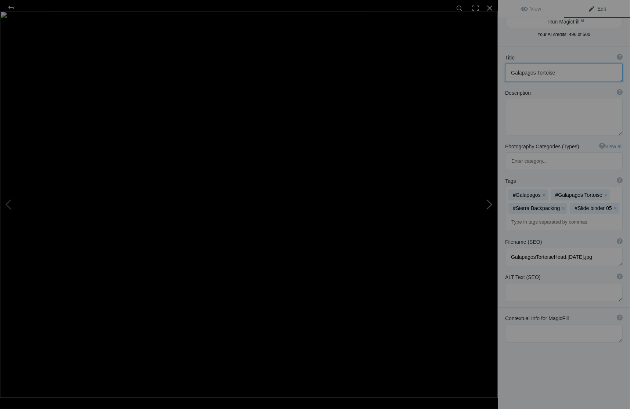
click at [490, 204] on button at bounding box center [470, 204] width 55 height 147
type textarea "GalapagosTortoise.8.25.25.jpg"
click at [490, 204] on button at bounding box center [470, 204] width 55 height 147
type textarea "Blue-footed Boobies"
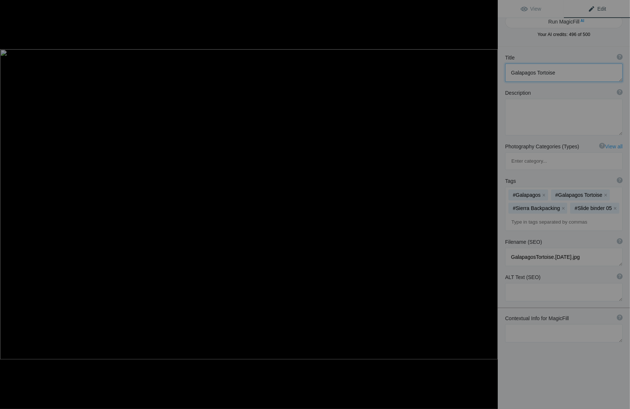
type textarea "BFBoobies.8.25.25.jpg"
click at [490, 204] on button at bounding box center [470, 204] width 55 height 147
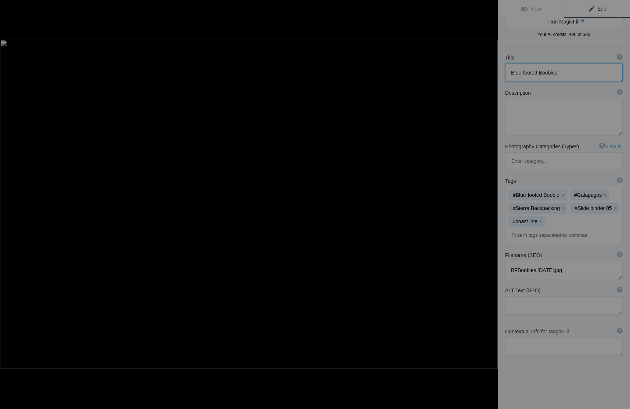
type textarea "BFBoobieDisplayt.8.26.25"
type textarea "BFBoobieDisplayt.8.26.25.jpg"
click at [571, 70] on textarea at bounding box center [564, 73] width 118 height 18
click at [516, 72] on textarea at bounding box center [564, 73] width 118 height 18
click at [554, 72] on textarea at bounding box center [564, 73] width 118 height 18
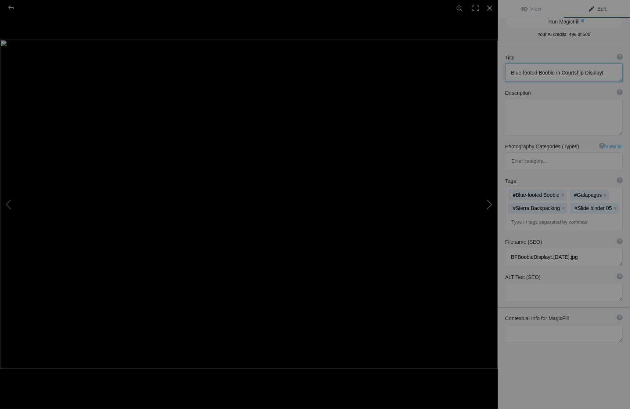
click at [492, 203] on button at bounding box center [470, 204] width 55 height 147
type textarea "Galapagos Sea Lion and People"
type textarea "SealPeoplet.8.25.25.jpg"
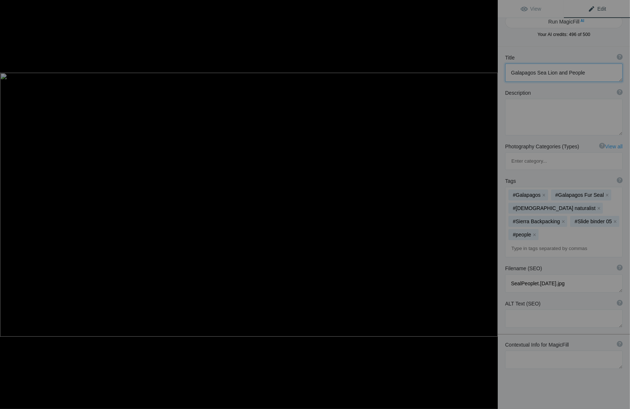
click at [492, 203] on button at bounding box center [470, 204] width 55 height 147
type textarea "Flightless Cormorant"
type textarea "FlightlessCormorant.8.25.25.jpg"
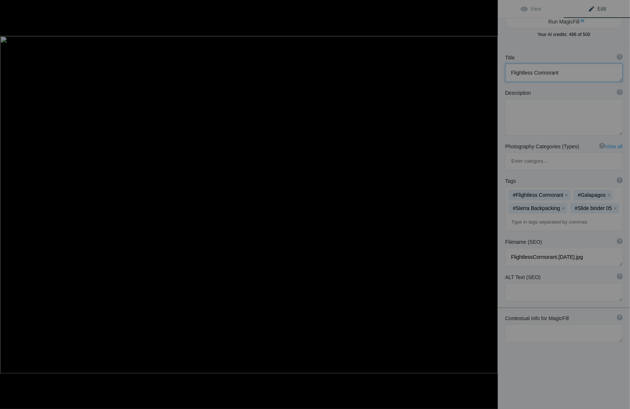
click at [492, 203] on button at bounding box center [470, 204] width 55 height 147
type textarea "Zodiak and National Geographic/Lindblad Polaris"
type textarea "ZodiakPolaris.8.25.25.jpg"
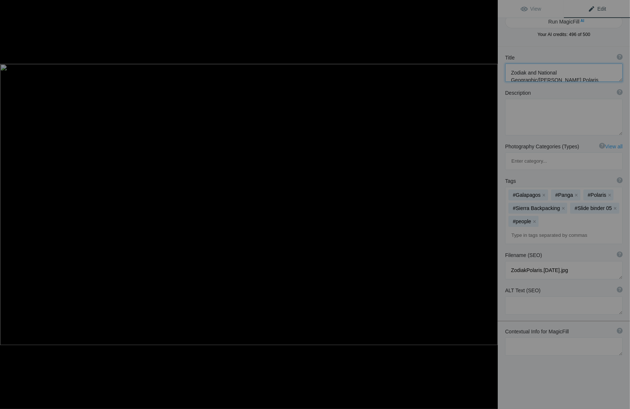
click at [492, 203] on button at bounding box center [470, 204] width 55 height 147
type textarea "Nesting Waved Albatross as Blue-footed Boobie looks on"
type textarea "WavedAlbatross.8.25.25.jpg"
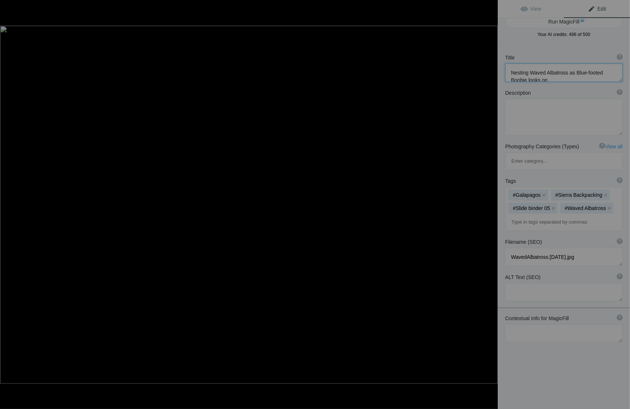
click at [492, 203] on button at bounding box center [470, 204] width 55 height 147
type textarea "Swallow-tailed Gull"
click at [492, 203] on button at bounding box center [470, 204] width 55 height 147
type textarea "Swallow-tailedGull.8.25.25.jpg"
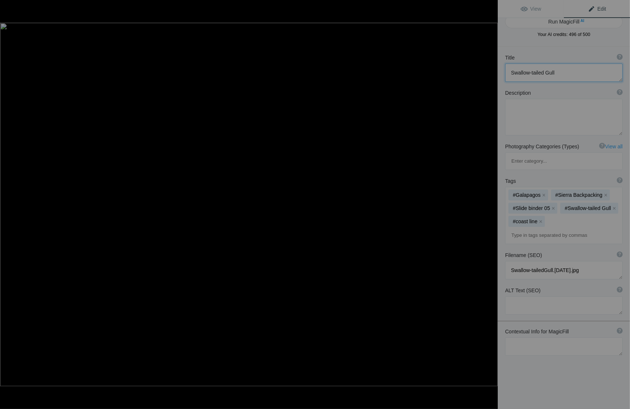
click at [492, 203] on button at bounding box center [470, 204] width 55 height 147
type textarea "Bottle-nosed Dolphin"
type textarea "Bottle-nosedDolphin.8.25.25.jpg"
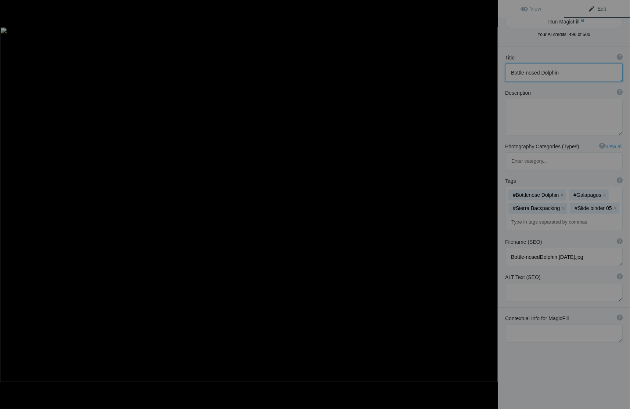
click at [492, 203] on button at bounding box center [470, 204] width 55 height 147
type textarea "Male Great Frigatebird"
type textarea "GreatFrigatebird.8.24.25.jpg"
click at [492, 203] on button at bounding box center [470, 204] width 55 height 147
type textarea "Female Fur Seal"
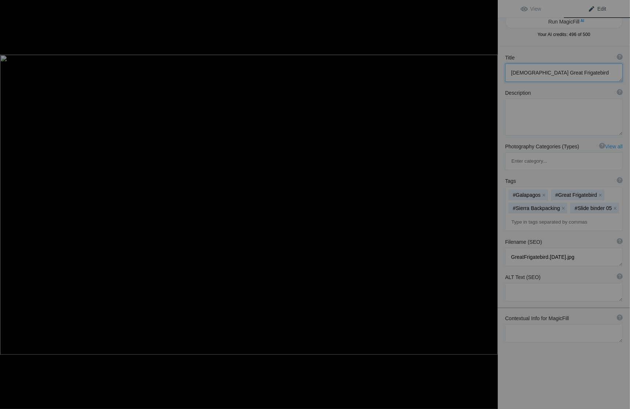
type textarea "FemaleFurSeal.8.27.25.jpg"
click at [492, 203] on button at bounding box center [470, 204] width 55 height 147
type textarea "Nazca Boobiies"
type textarea "NazcaBoobiies.8.27.25.jpg"
click at [492, 203] on button at bounding box center [470, 204] width 55 height 147
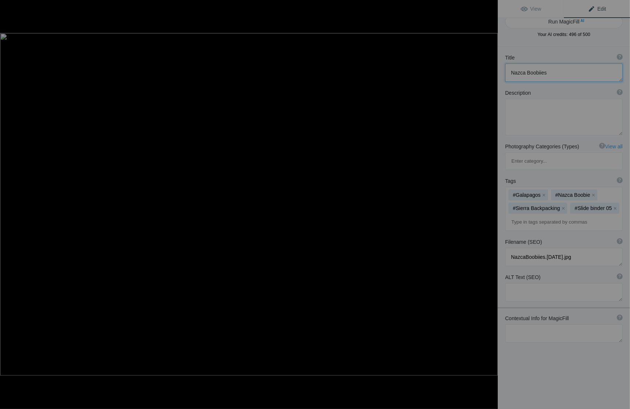
type textarea "Sally Litefoot Crabs"
type textarea "3SallyLiteFoot.8.27.25.jpg"
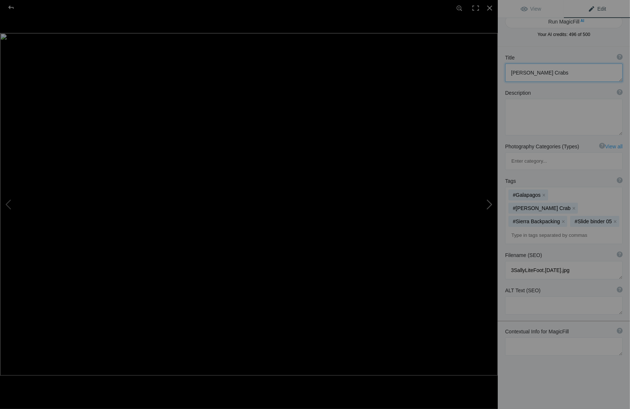
click at [493, 202] on button at bounding box center [470, 204] width 55 height 147
type textarea "Fur Seal on Tower Island"
type textarea "FurSealTower.8.27.25.jpg"
click at [493, 201] on button at bounding box center [470, 204] width 55 height 147
type textarea "View from the top of Bartolome Island"
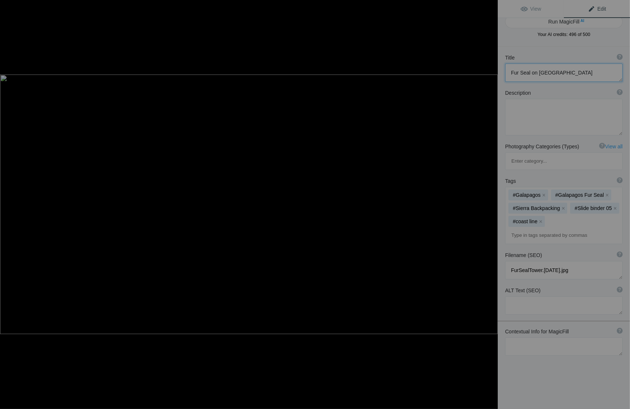
type textarea "BartolomeView.8.27.25.jpg"
click at [491, 204] on button at bounding box center [470, 204] width 55 height 147
type textarea "Marine Iguana and passers-by"
type textarea "IguanasHumans.8.27.25.jpg"
click at [490, 202] on button at bounding box center [470, 204] width 55 height 147
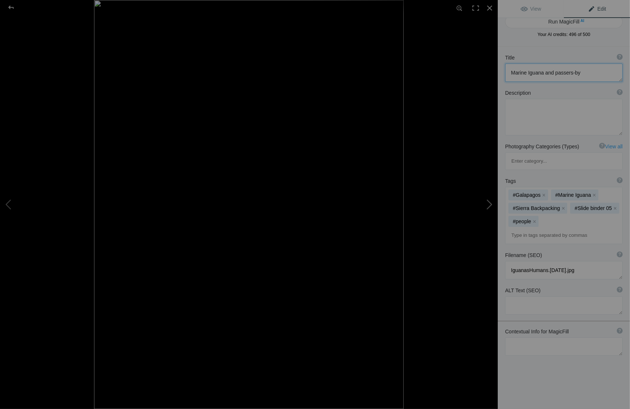
type textarea "Guide discusses Marine Iguanas"
type textarea "GuideIguanas.8.27.25.jpg"
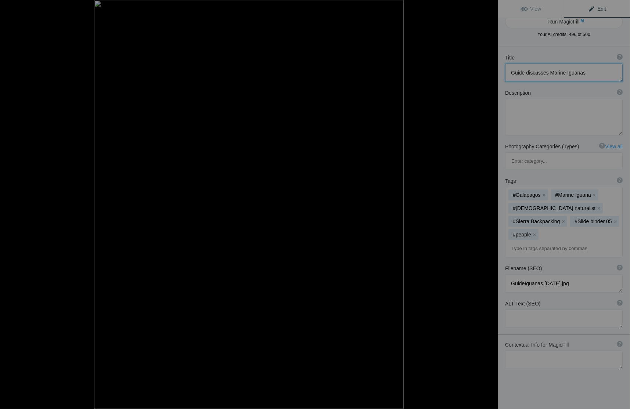
click at [491, 202] on button at bounding box center [470, 204] width 55 height 147
type textarea "Zodiak in the Mangroves"
type textarea "ZodiakMangroves.8.27.25.jpg"
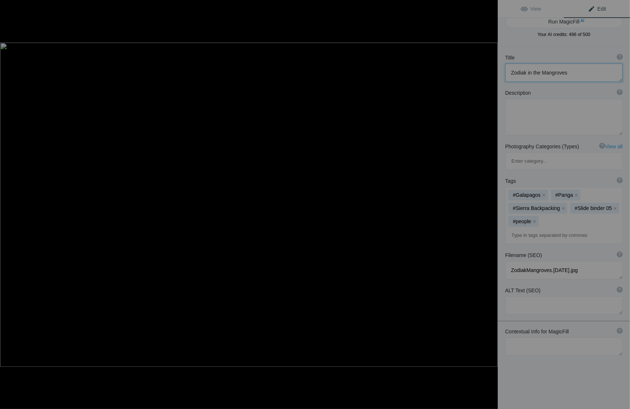
click at [491, 202] on button at bounding box center [470, 204] width 55 height 147
type textarea "Lava Shoreline"
type textarea "LavaShore.8.27.25.jpg"
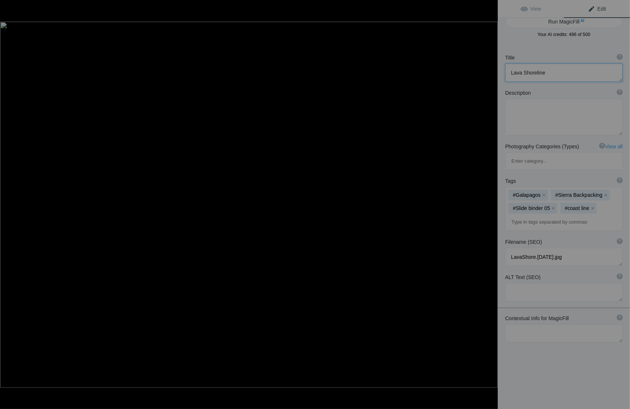
click at [491, 202] on button at bounding box center [470, 204] width 55 height 147
type textarea "Brown Pelican"
type textarea "BrownPelican.8.27.25.jpg"
click at [491, 202] on button at bounding box center [470, 204] width 55 height 147
type textarea "Immature Yellow-crowned Night-heron"
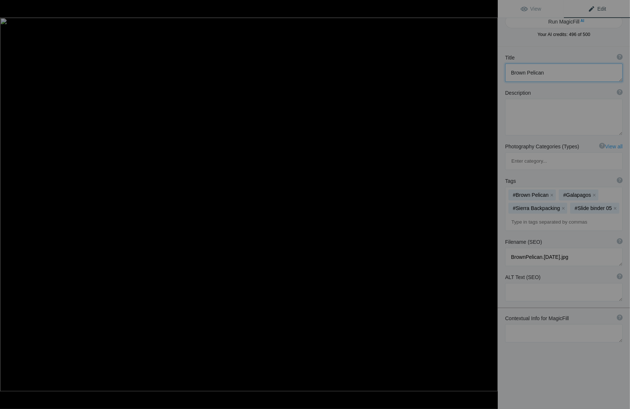
type textarea "ImmYellowCrNightHeron.8.27.25.jpg"
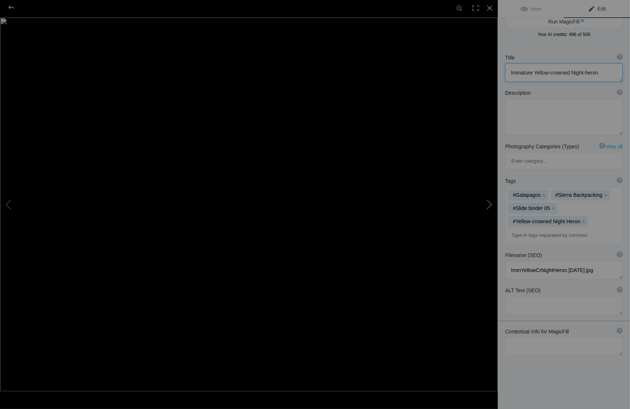
click at [491, 202] on button at bounding box center [470, 204] width 55 height 147
type textarea "Galapagos Tortoise"
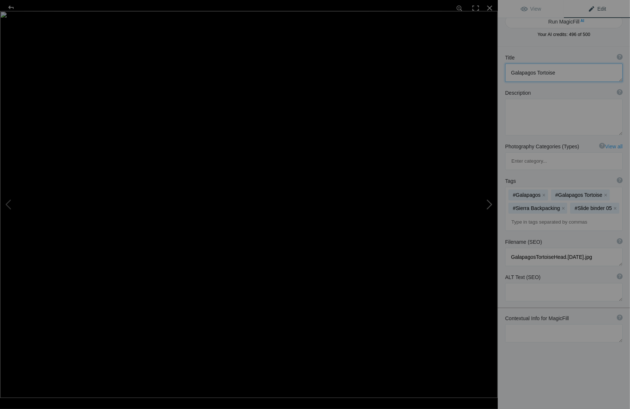
click at [491, 202] on button at bounding box center [470, 204] width 55 height 147
click at [492, 201] on button at bounding box center [470, 204] width 55 height 147
type textarea "GalapagosTortoise.8.25.25.jpg"
click at [493, 202] on button at bounding box center [470, 204] width 55 height 147
type textarea "Blue-footed Boobies"
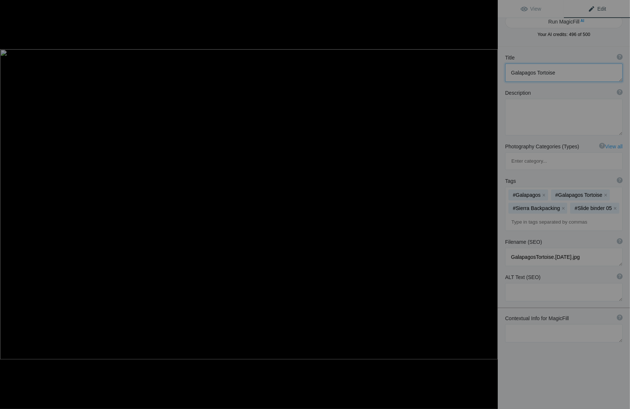
type textarea "BFBoobies.8.25.25.jpg"
click at [493, 202] on button at bounding box center [470, 204] width 55 height 147
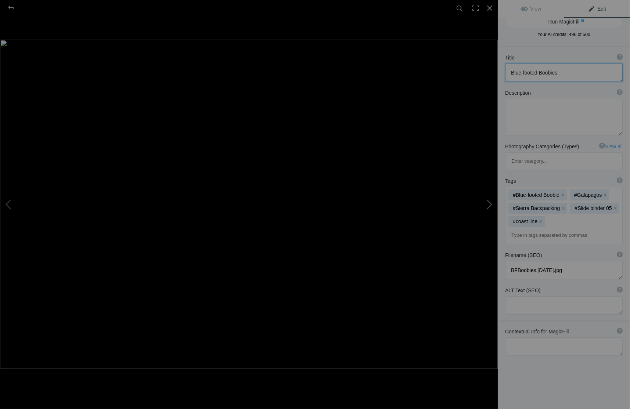
type textarea "Blue-footed Boobie in Courtship Displayt"
type textarea "BFBoobieDisplayt.8.26.25.jpg"
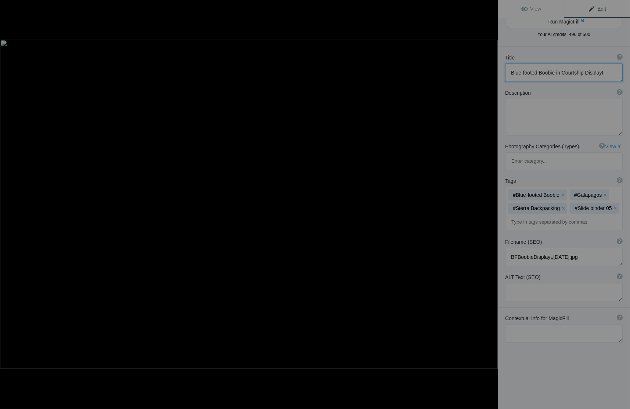
click at [493, 202] on button at bounding box center [470, 204] width 55 height 147
type textarea "Galapagos Sea Lion and People"
type textarea "SealPeoplet.8.25.25.jpg"
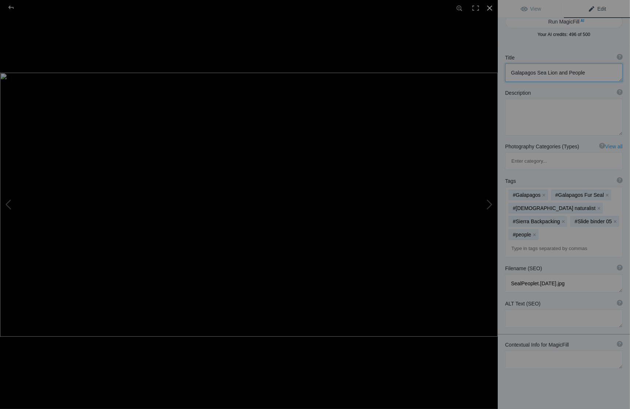
click at [489, 6] on div at bounding box center [490, 8] width 16 height 16
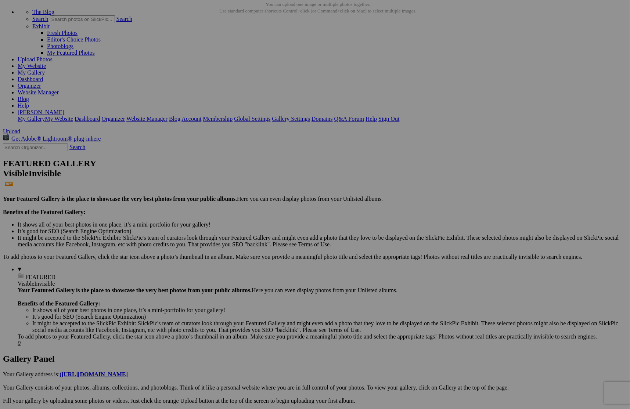
scroll to position [37, 0]
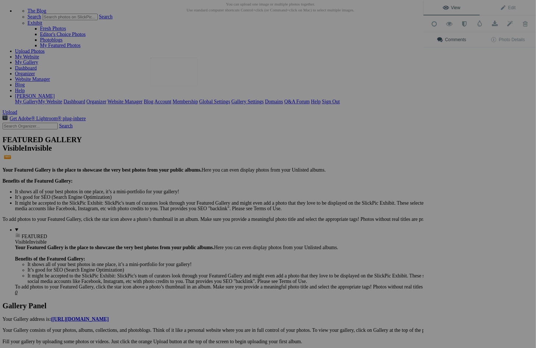
scroll to position [0, 0]
click at [208, 84] on img at bounding box center [204, 84] width 55 height 33
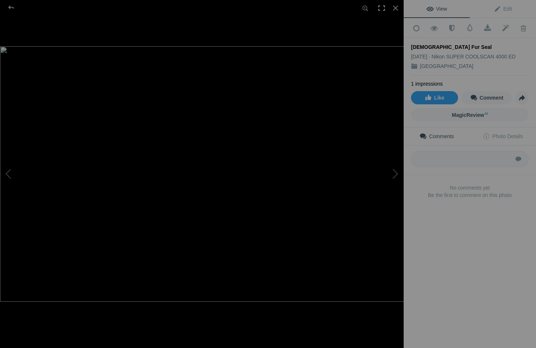
click at [383, 7] on div at bounding box center [381, 8] width 16 height 16
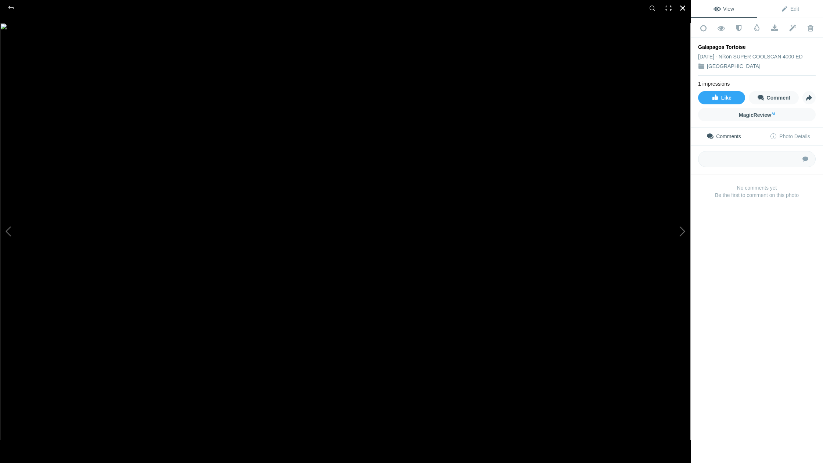
click at [630, 7] on div at bounding box center [683, 8] width 16 height 16
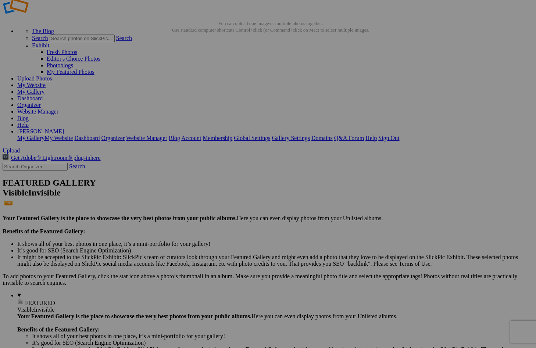
scroll to position [18, 0]
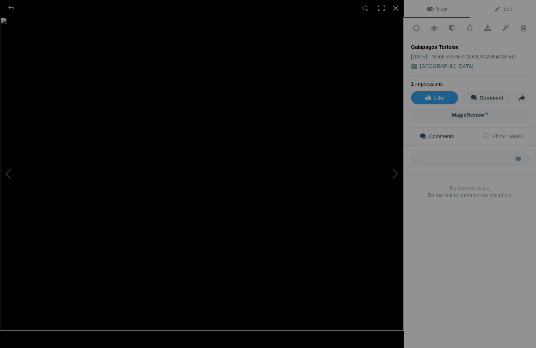
click at [151, 277] on img at bounding box center [201, 174] width 403 height 314
click at [397, 7] on div at bounding box center [395, 8] width 16 height 16
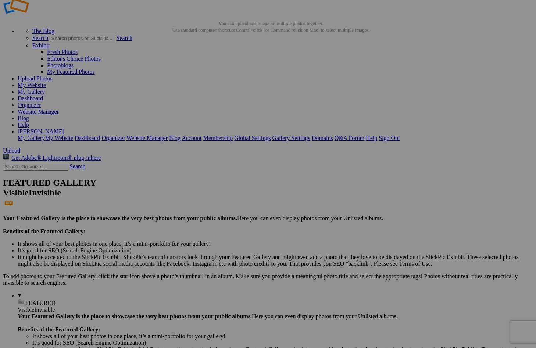
click at [219, 222] on span "Yes" at bounding box center [215, 222] width 8 height 6
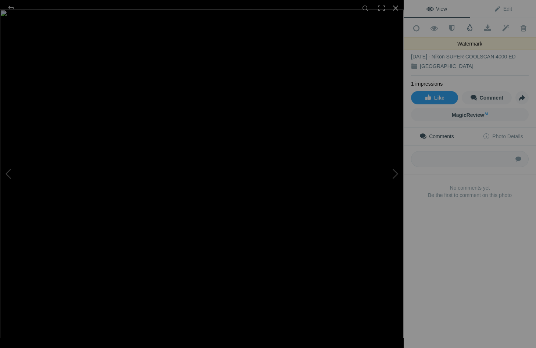
click at [470, 28] on span at bounding box center [469, 27] width 7 height 7
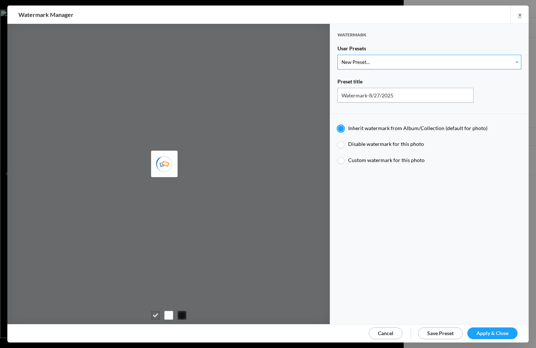
select select "1: Object"
type input "Watermark-7/22/2025"
radio input "false"
radio input "true"
type input "[PERSON_NAME]"
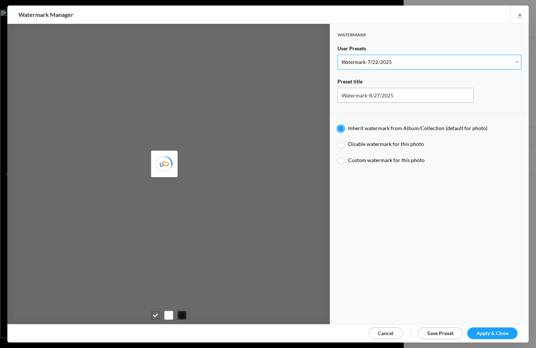
radio input "false"
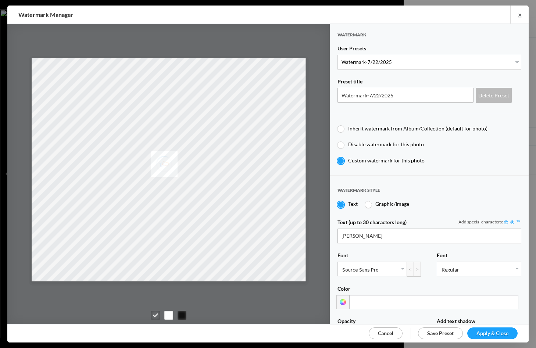
click at [493, 331] on span "Apply & Close" at bounding box center [492, 333] width 32 height 6
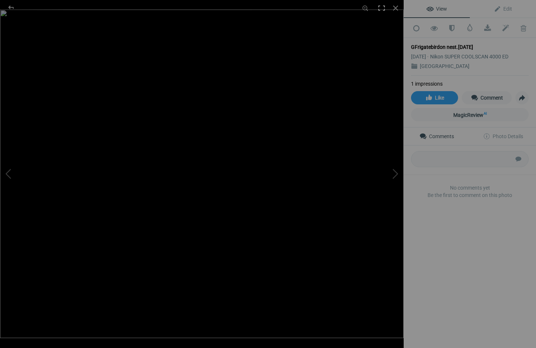
click at [381, 7] on div at bounding box center [381, 8] width 16 height 16
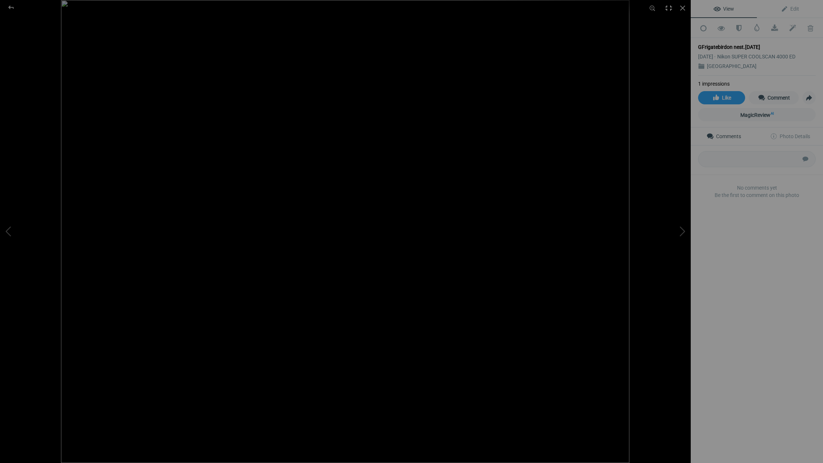
click at [535, 7] on div at bounding box center [669, 8] width 16 height 16
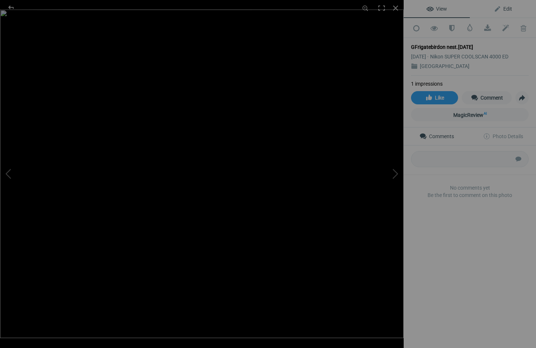
click at [508, 8] on span "Edit" at bounding box center [502, 9] width 18 height 6
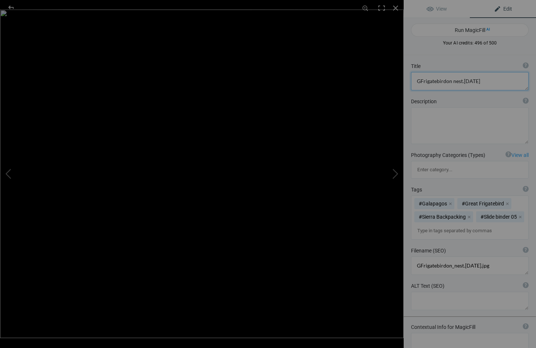
click at [479, 80] on textarea at bounding box center [470, 81] width 118 height 18
click at [419, 80] on textarea at bounding box center [470, 81] width 118 height 18
click at [458, 82] on textarea at bounding box center [470, 81] width 118 height 18
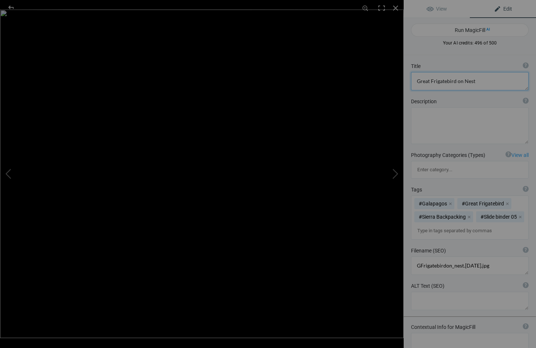
click at [417, 82] on textarea at bounding box center [470, 81] width 118 height 18
type textarea "Male Great Frigatebird on Nest"
click at [397, 7] on div at bounding box center [395, 8] width 16 height 16
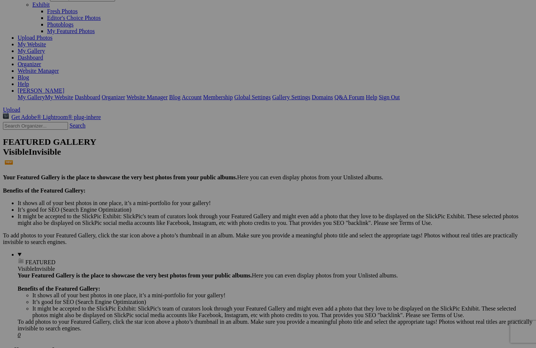
scroll to position [60, 0]
drag, startPoint x: 347, startPoint y: 256, endPoint x: 177, endPoint y: 50, distance: 267.5
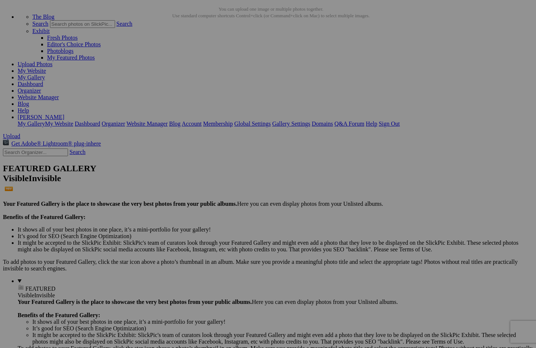
scroll to position [33, 0]
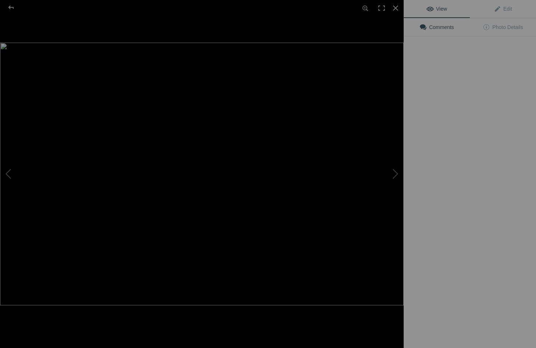
click at [393, 191] on button at bounding box center [375, 173] width 55 height 125
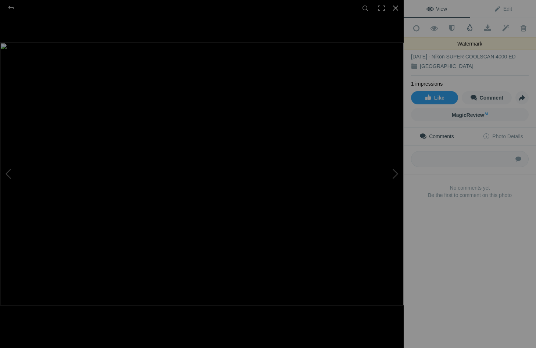
click at [469, 26] on span at bounding box center [469, 27] width 7 height 7
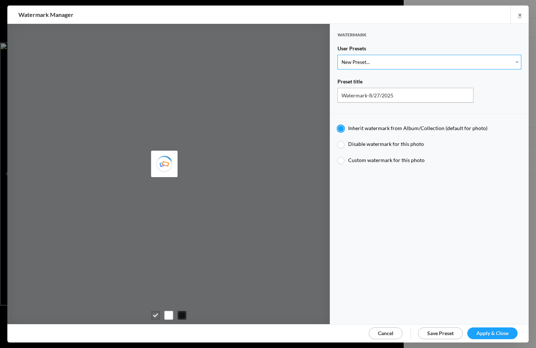
select select "1: Object"
type input "Watermark-7/22/2025"
radio input "false"
radio input "true"
type input "[PERSON_NAME]"
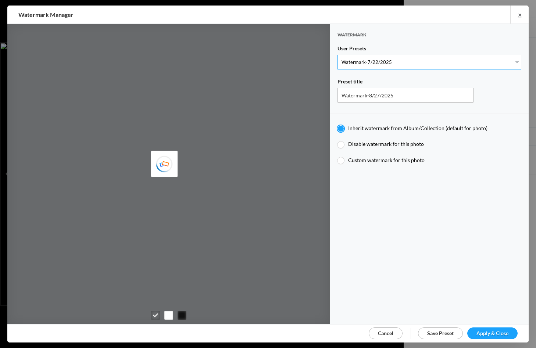
radio input "false"
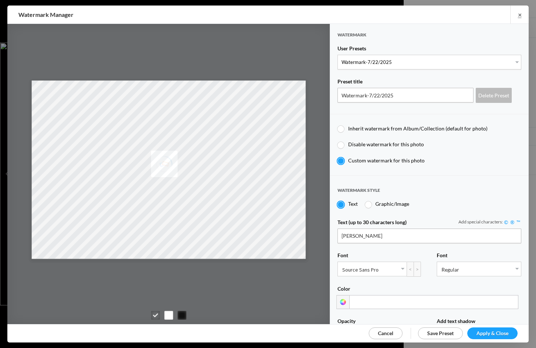
click at [479, 331] on span "Apply & Close" at bounding box center [492, 333] width 32 height 6
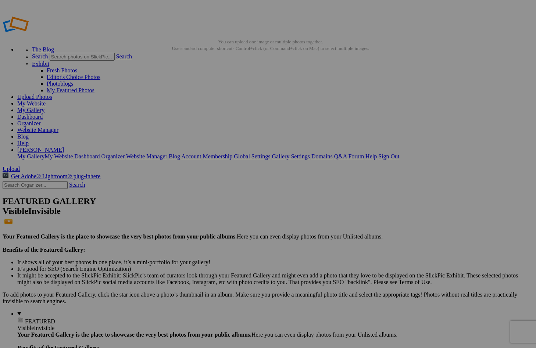
scroll to position [0, 1]
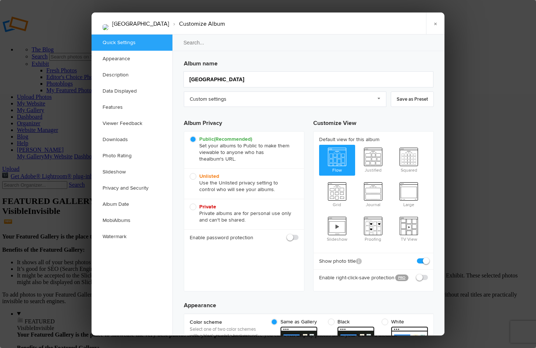
scroll to position [0, 0]
drag, startPoint x: 125, startPoint y: 74, endPoint x: 125, endPoint y: 79, distance: 4.5
click at [125, 74] on link "Description" at bounding box center [131, 75] width 81 height 16
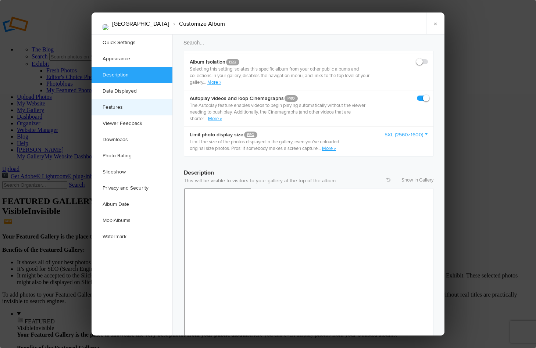
scroll to position [571, 0]
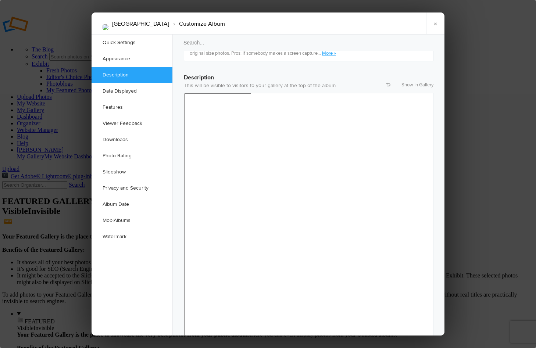
drag, startPoint x: 288, startPoint y: 461, endPoint x: 292, endPoint y: 463, distance: 4.8
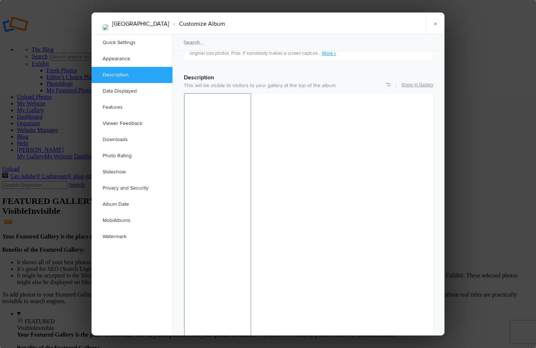
scroll to position [585, 0]
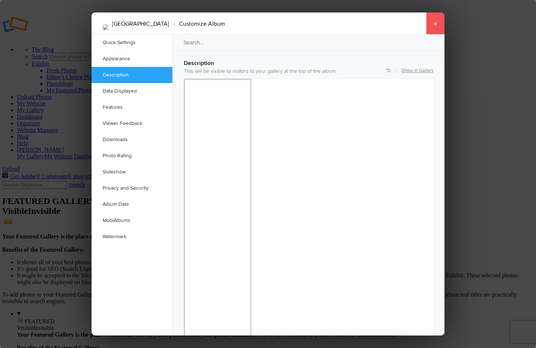
click at [435, 23] on link "×" at bounding box center [435, 23] width 18 height 22
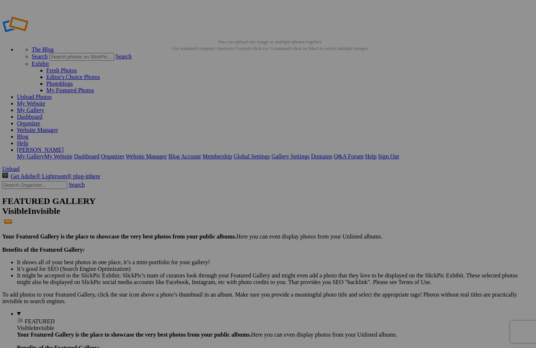
click at [45, 100] on link "My Website" at bounding box center [31, 103] width 28 height 6
click at [44, 107] on link "My Gallery" at bounding box center [30, 110] width 27 height 6
